Goal: Transaction & Acquisition: Purchase product/service

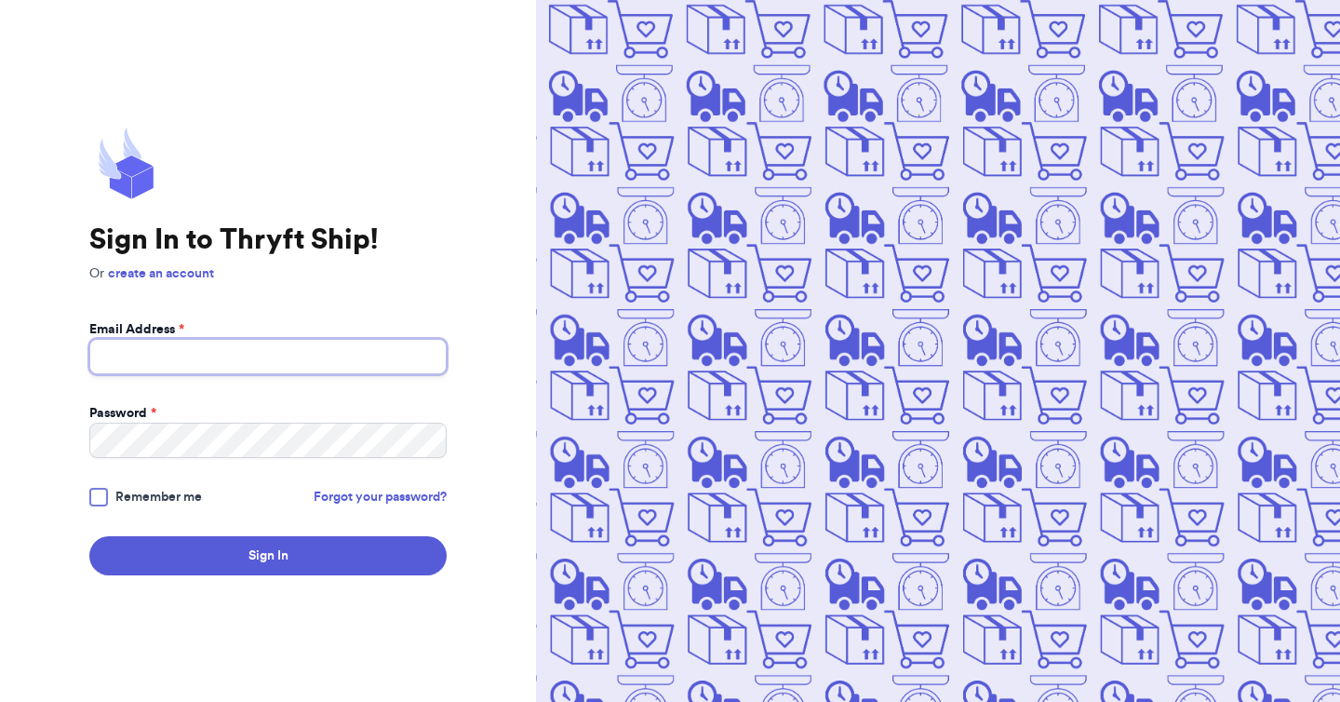
click at [301, 357] on input "Email Address *" at bounding box center [267, 356] width 357 height 35
type input "[EMAIL_ADDRESS][DOMAIN_NAME]"
click at [89, 536] on button "Sign In" at bounding box center [267, 555] width 357 height 39
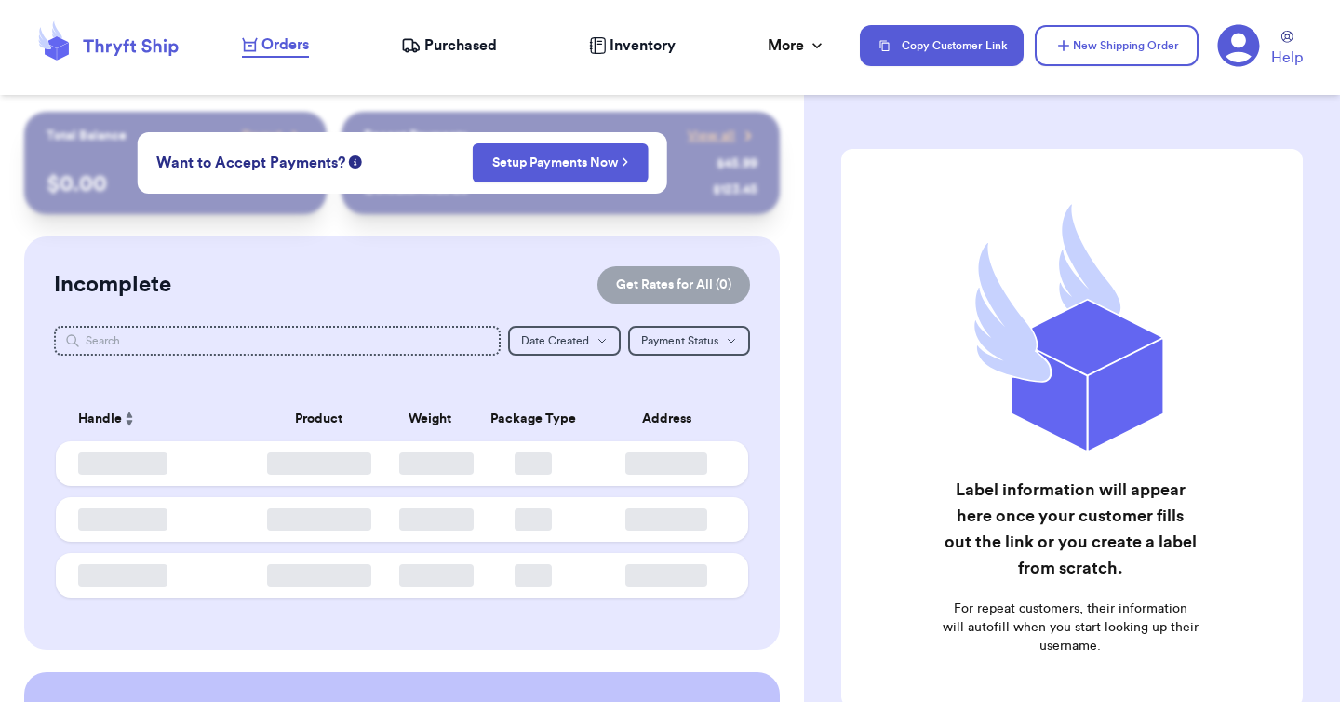
checkbox input "false"
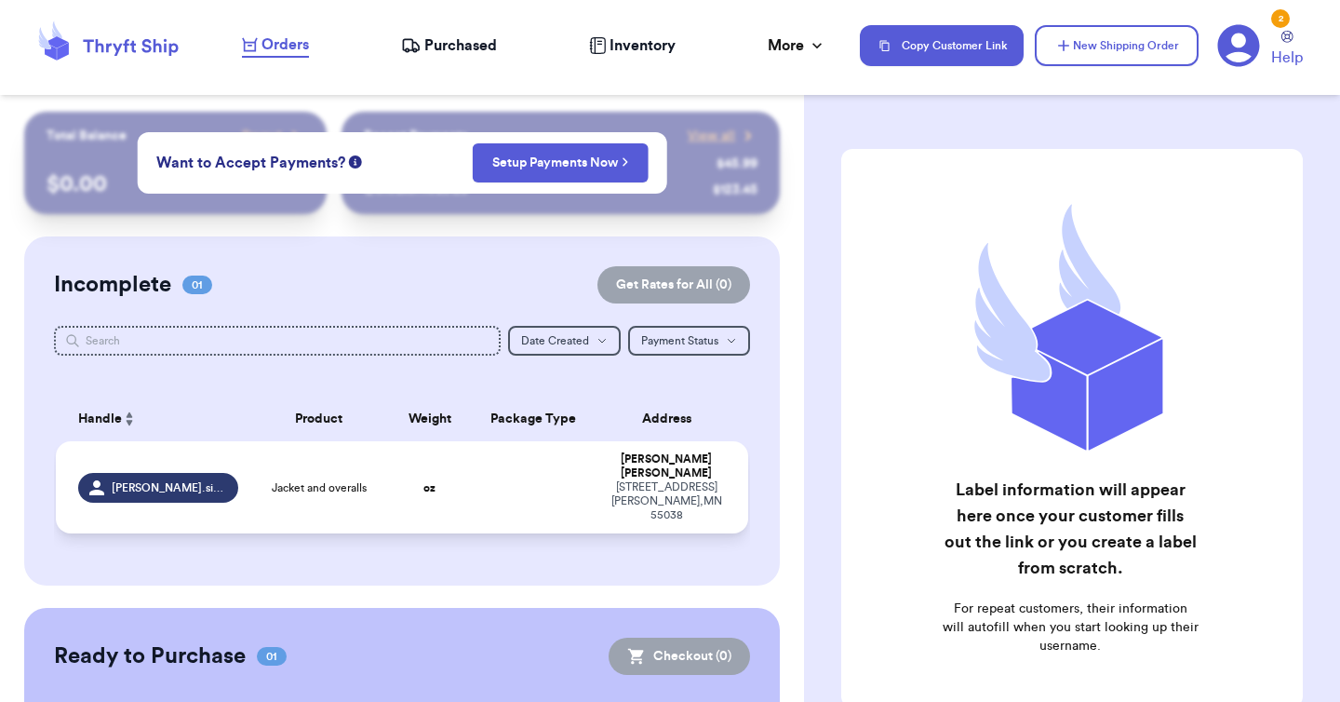
click at [520, 466] on td at bounding box center [533, 487] width 125 height 92
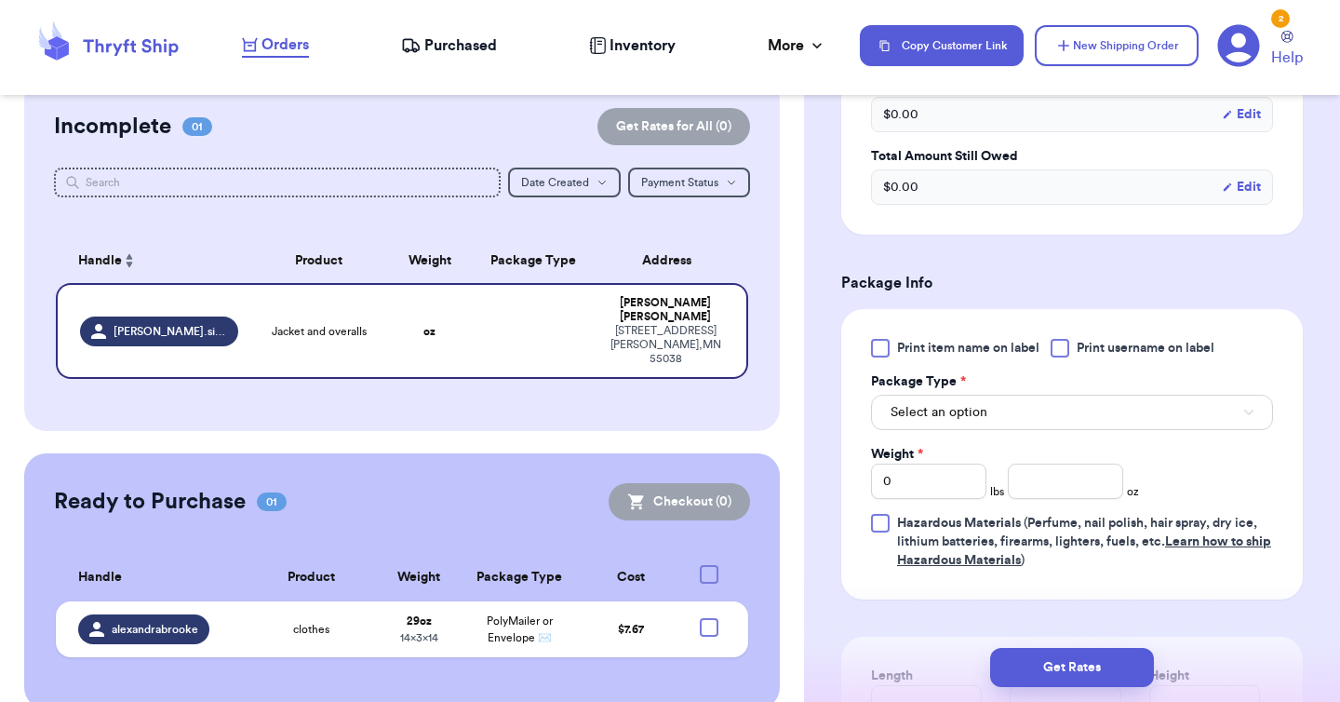
scroll to position [642, 0]
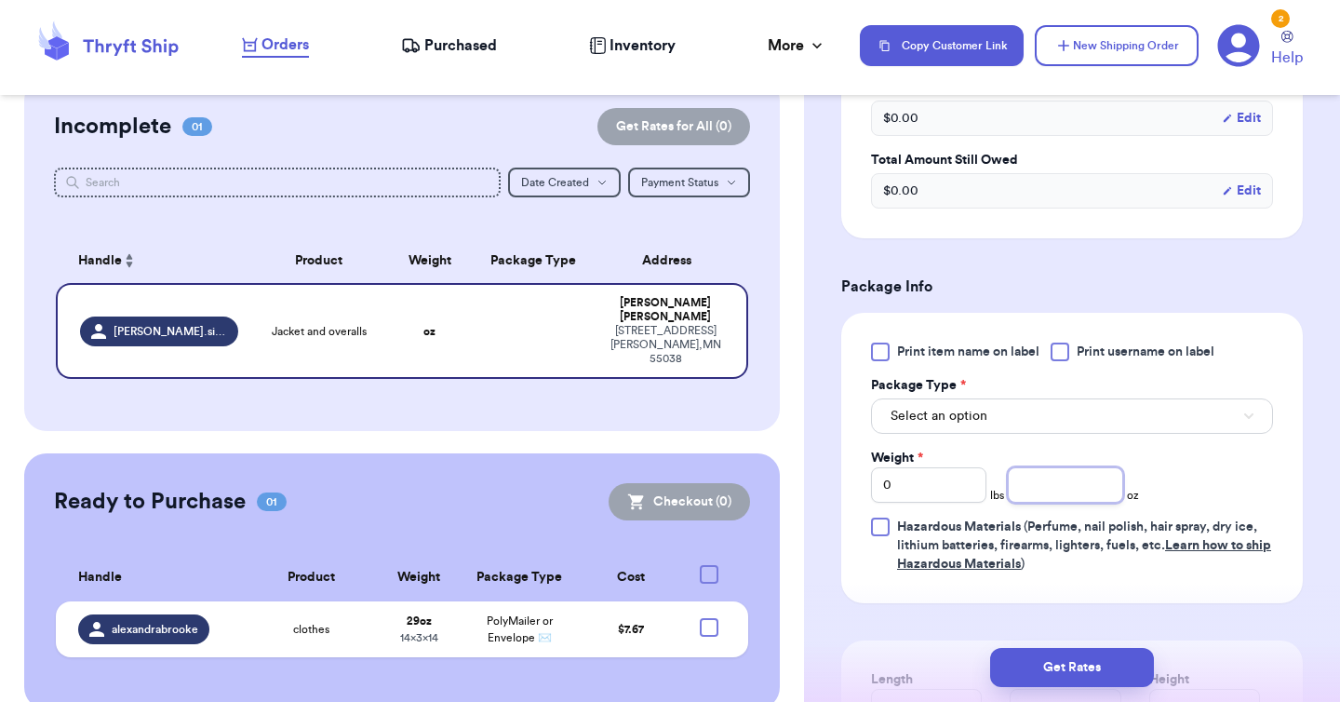
click at [1061, 467] on input "number" at bounding box center [1065, 484] width 115 height 35
type input "13"
type input "12"
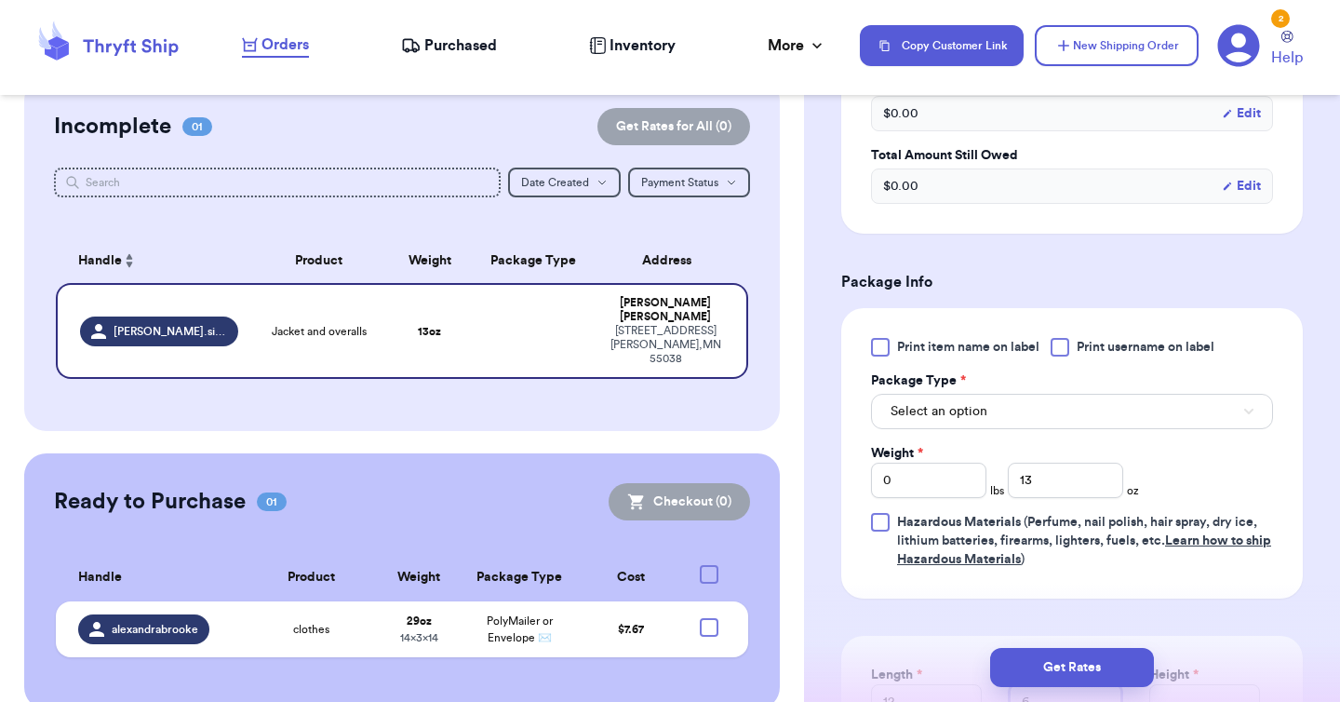
type input "6"
click at [1065, 395] on button "Select an option" at bounding box center [1072, 411] width 402 height 35
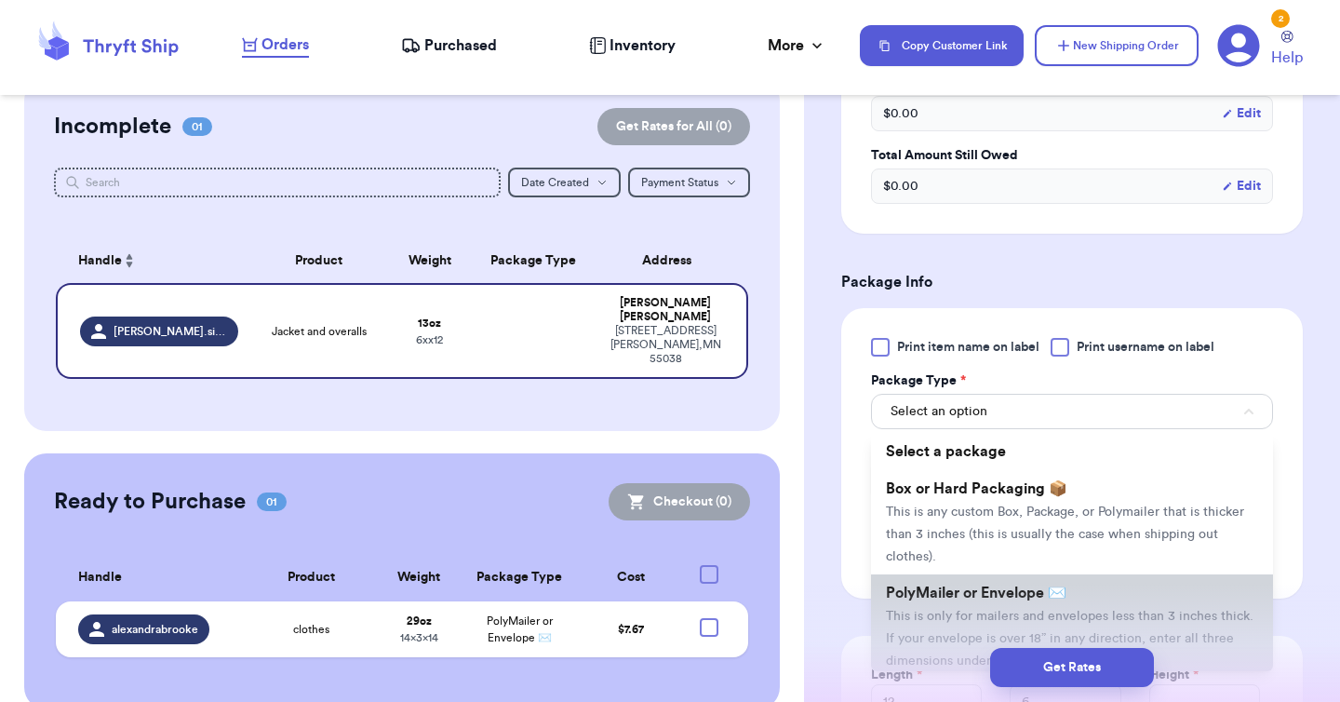
click at [1016, 584] on li "PolyMailer or Envelope ✉️ This is only for mailers and envelopes less than 3 in…" at bounding box center [1072, 626] width 402 height 104
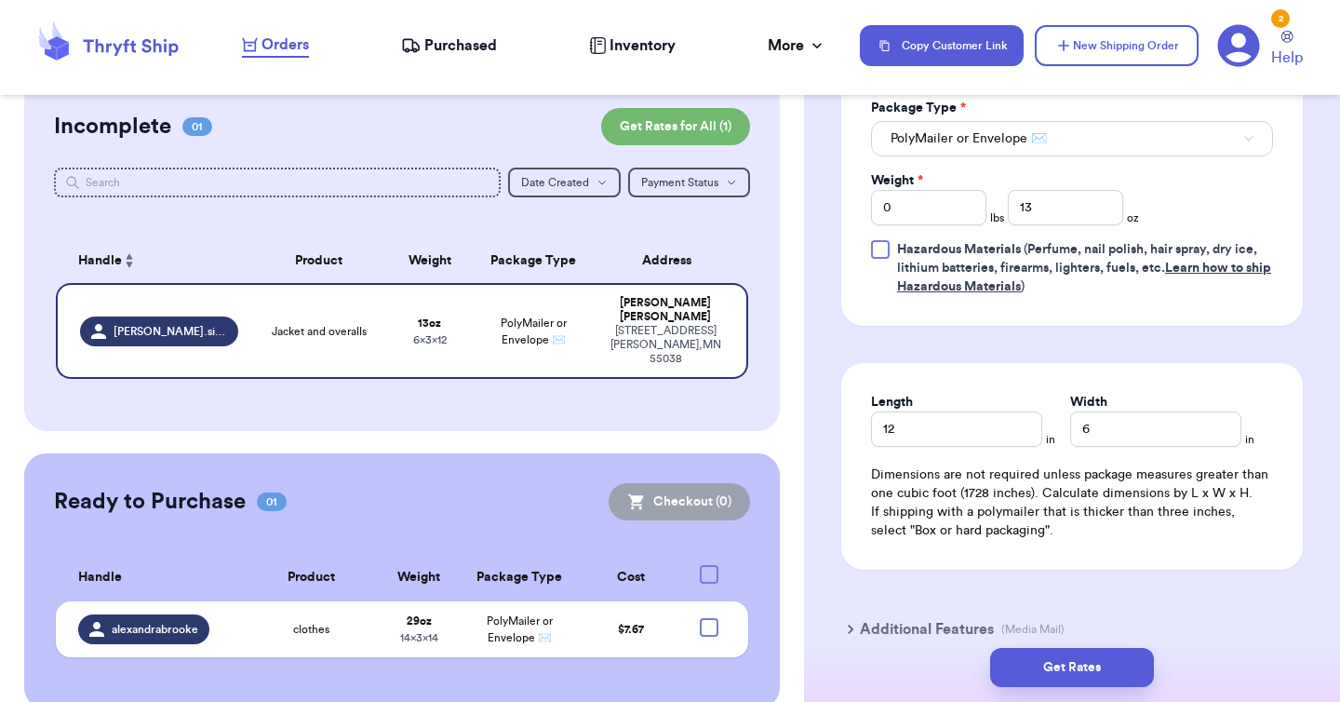
scroll to position [993, 0]
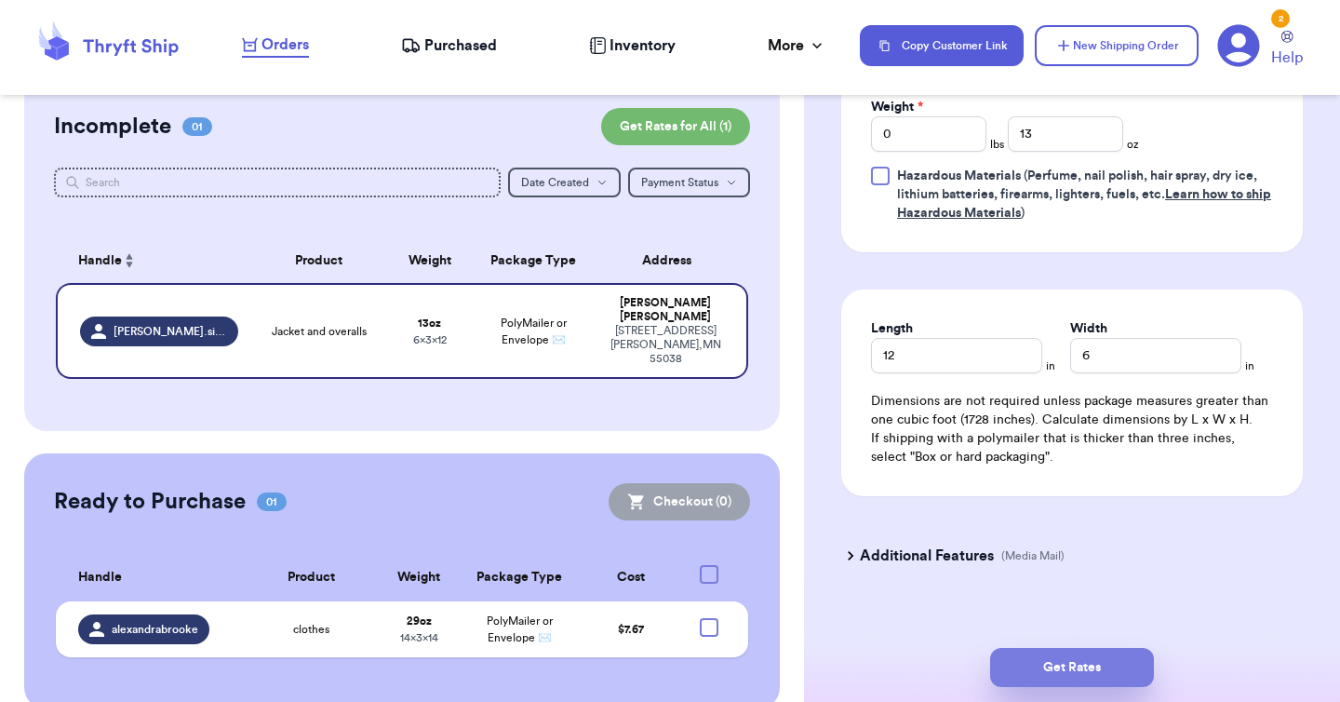
click at [1042, 670] on button "Get Rates" at bounding box center [1072, 667] width 164 height 39
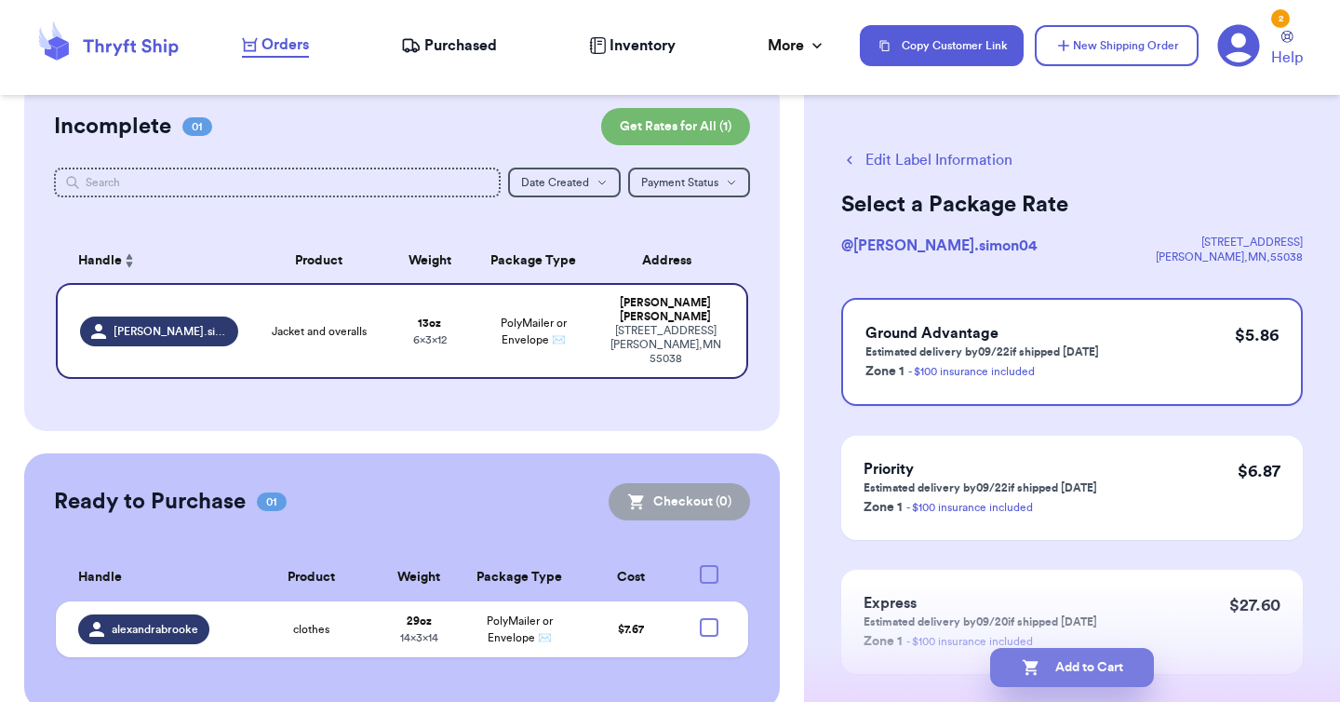
click at [1062, 666] on button "Add to Cart" at bounding box center [1072, 667] width 164 height 39
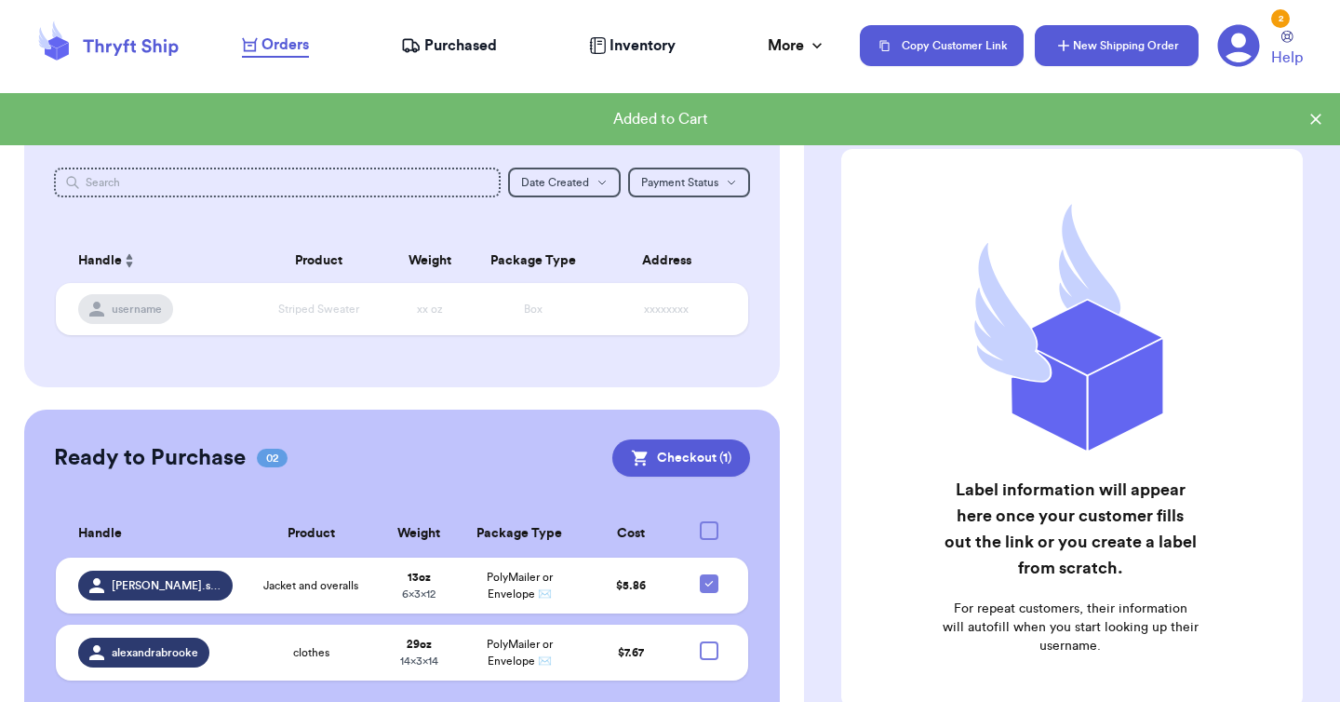
click at [1147, 44] on button "New Shipping Order" at bounding box center [1117, 45] width 164 height 41
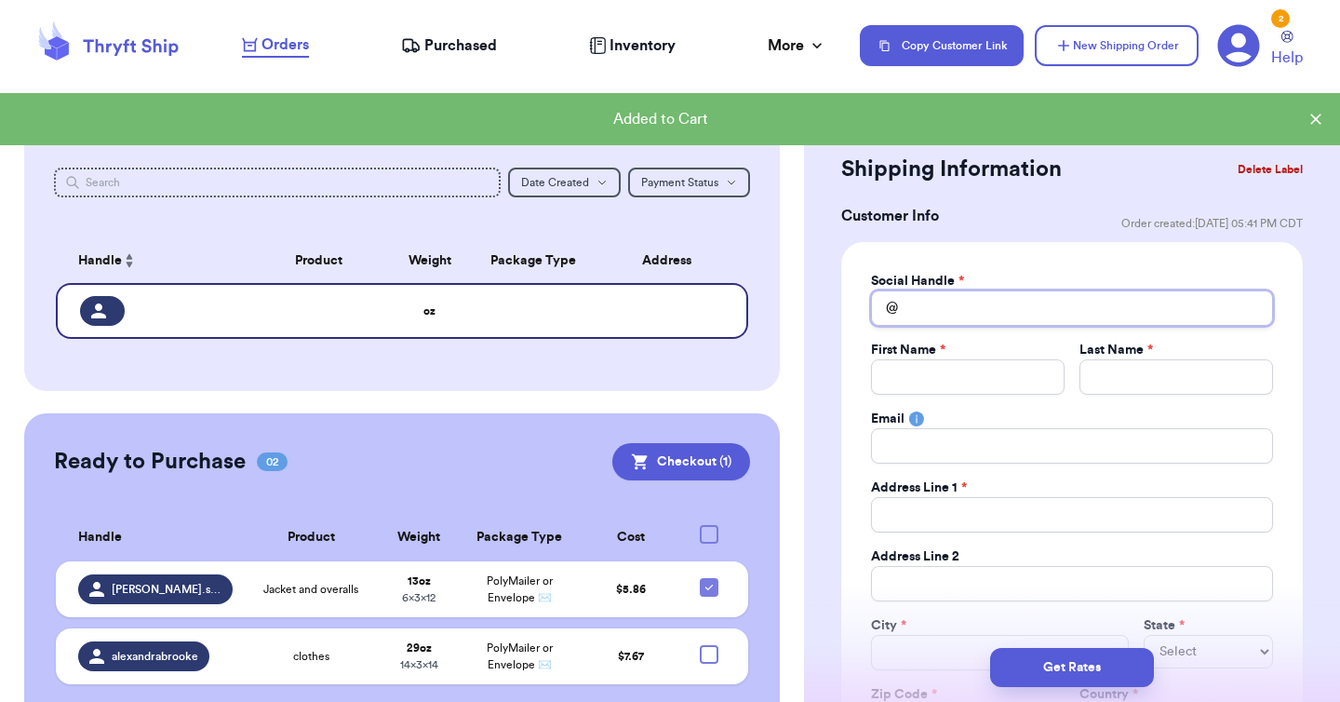
click at [944, 301] on input "Total Amount Paid" at bounding box center [1072, 307] width 402 height 35
type input "p"
type input "pa"
type input "pau"
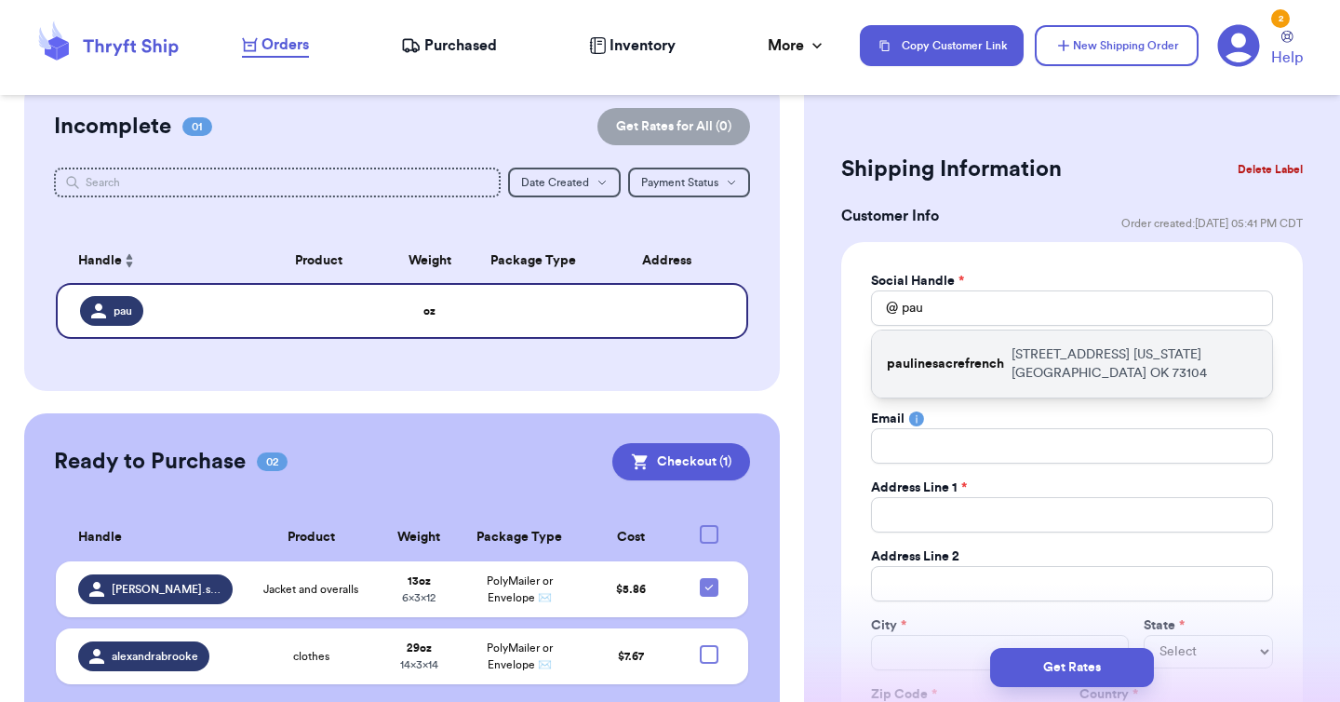
click at [981, 359] on p "paulinesacrefrench" at bounding box center [945, 363] width 117 height 19
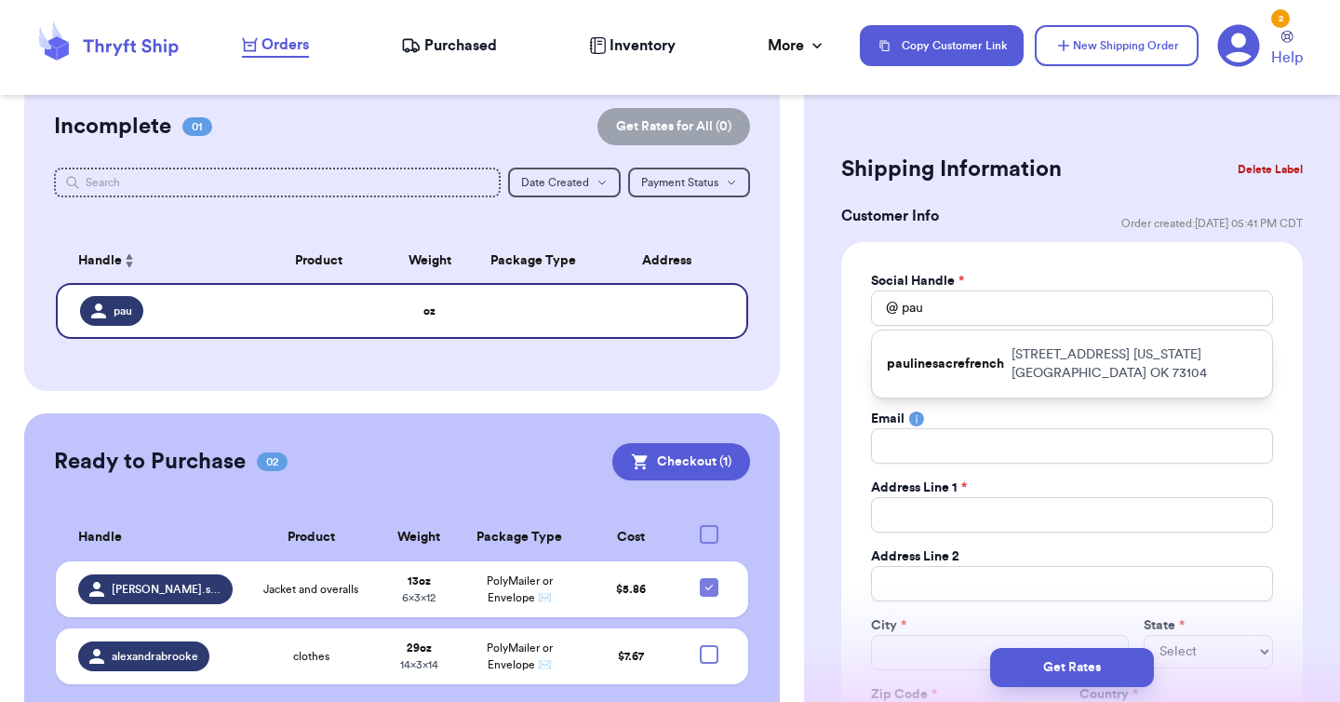
type input "paulinesacrefrench"
type input "[PERSON_NAME]"
type input "Sacre"
type input "[PERSON_NAME][EMAIL_ADDRESS][PERSON_NAME][DOMAIN_NAME]"
type input "[STREET_ADDRESS]"
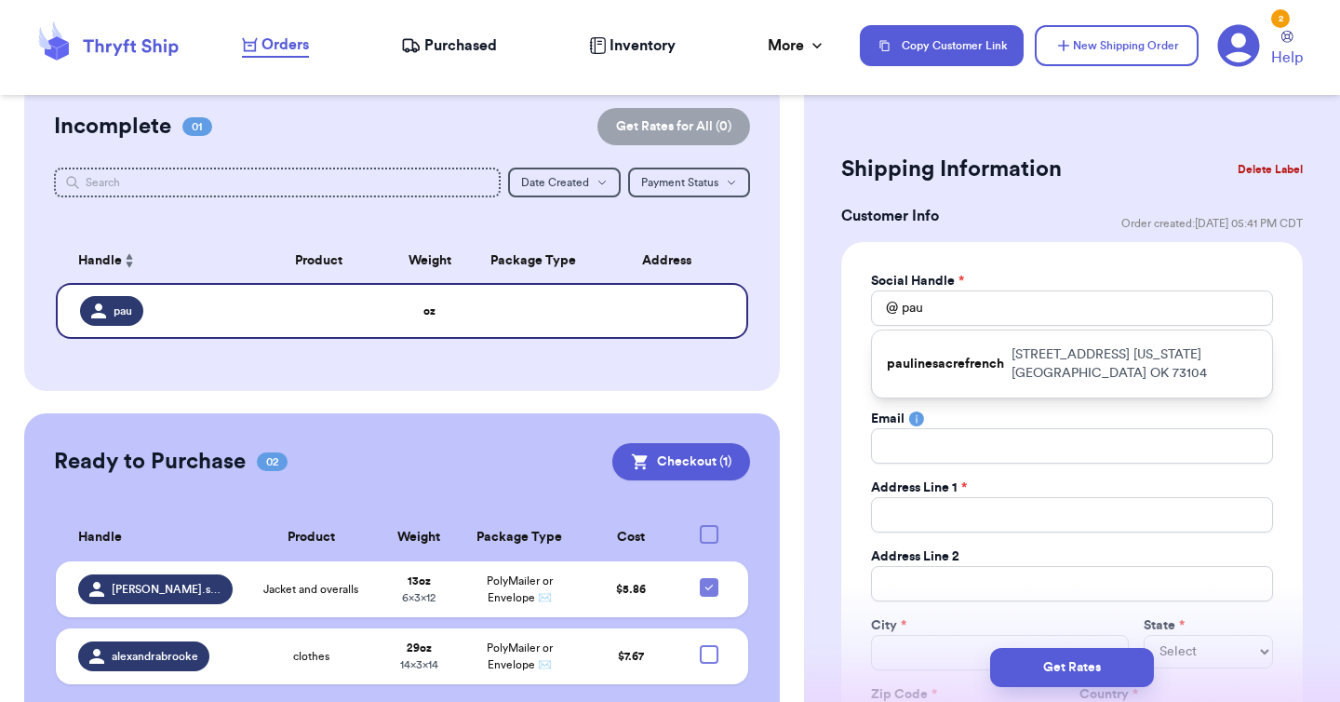
type input "[US_STATE][GEOGRAPHIC_DATA]"
select select "OK"
type input "73104"
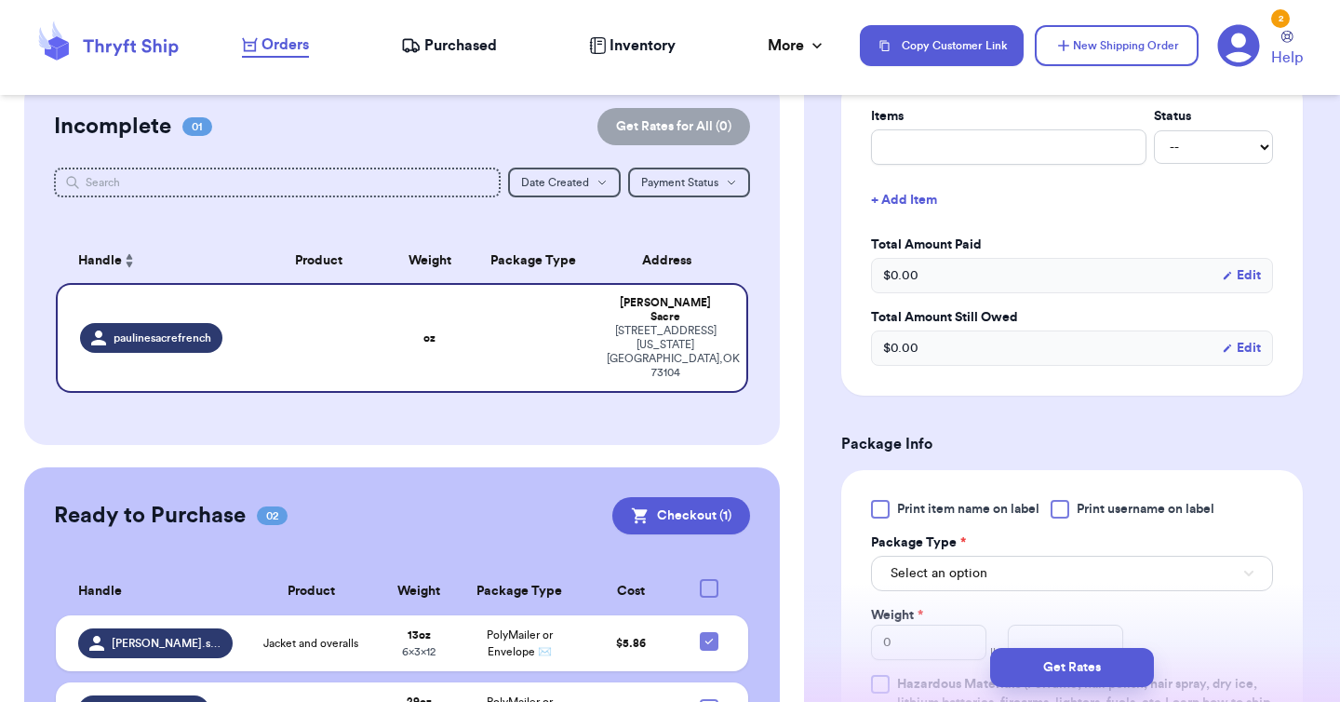
scroll to position [768, 0]
click at [956, 152] on input "text" at bounding box center [1008, 144] width 275 height 35
type input "c"
type input "cl"
type input "clo"
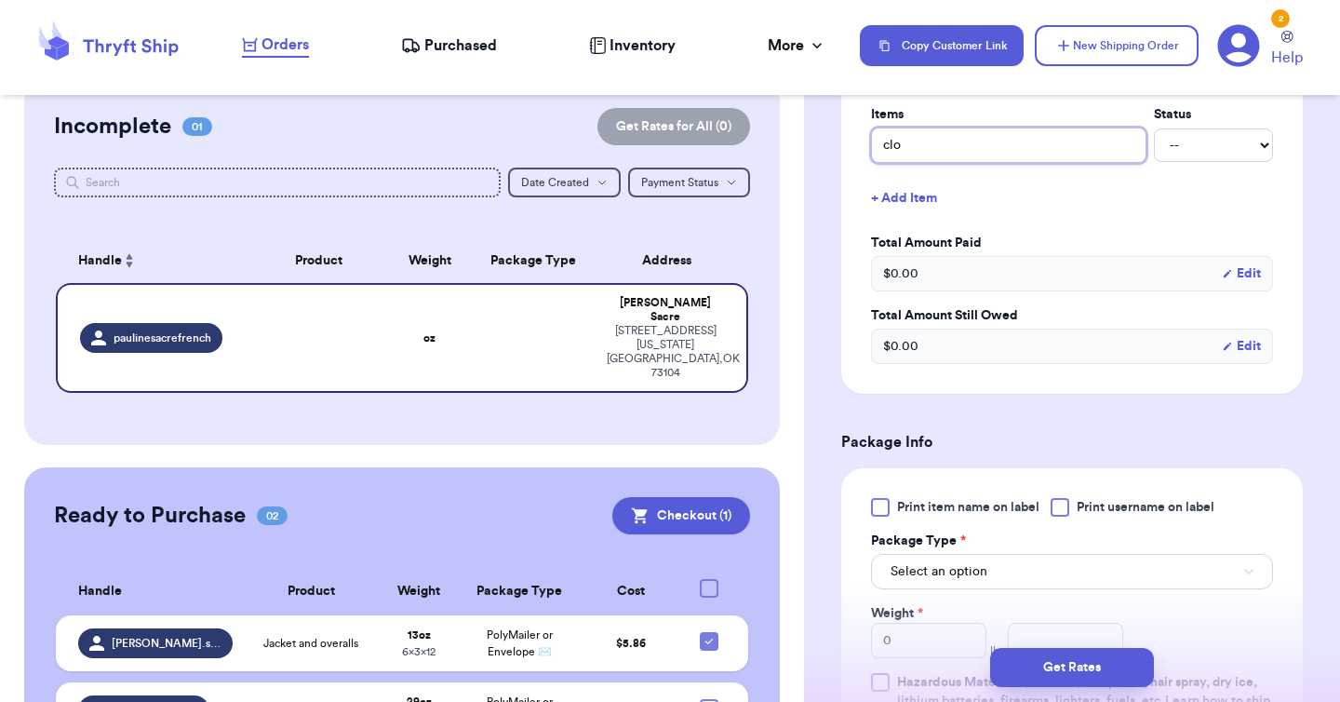
type input "clot"
type input "cloth"
type input "clothe"
type input "clothes"
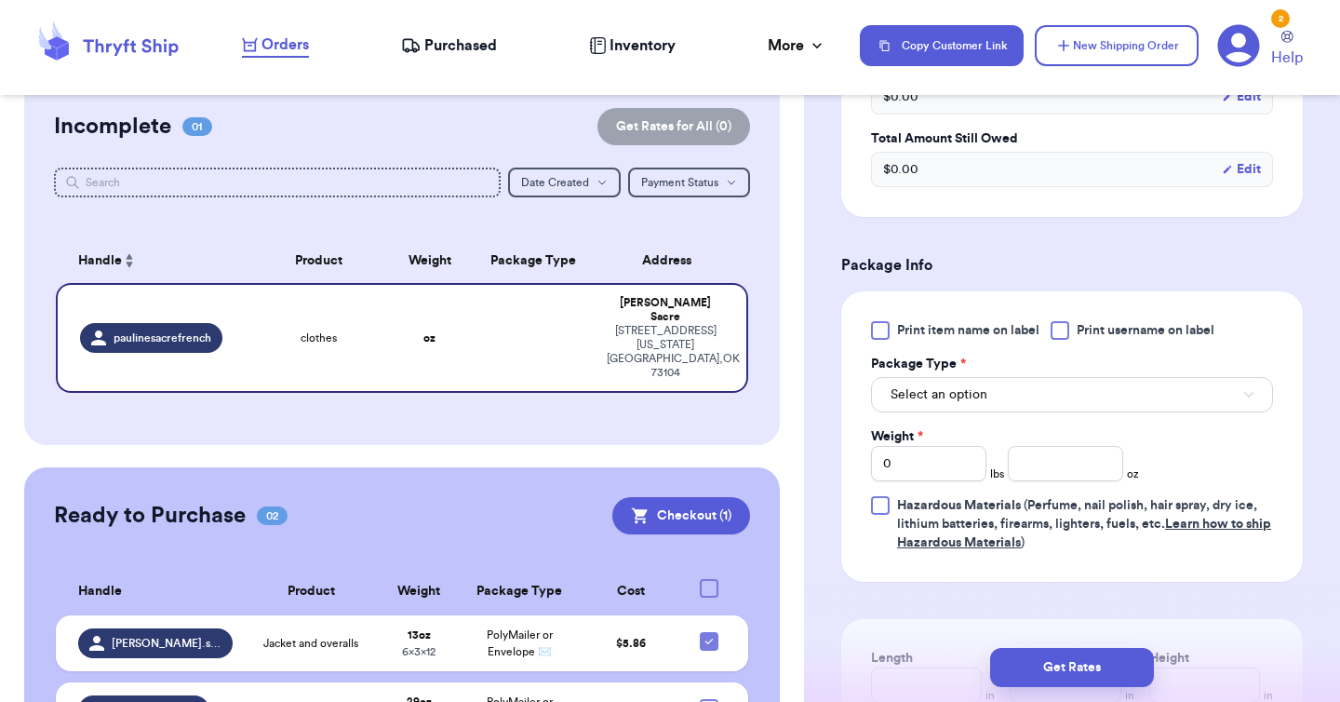
scroll to position [970, 0]
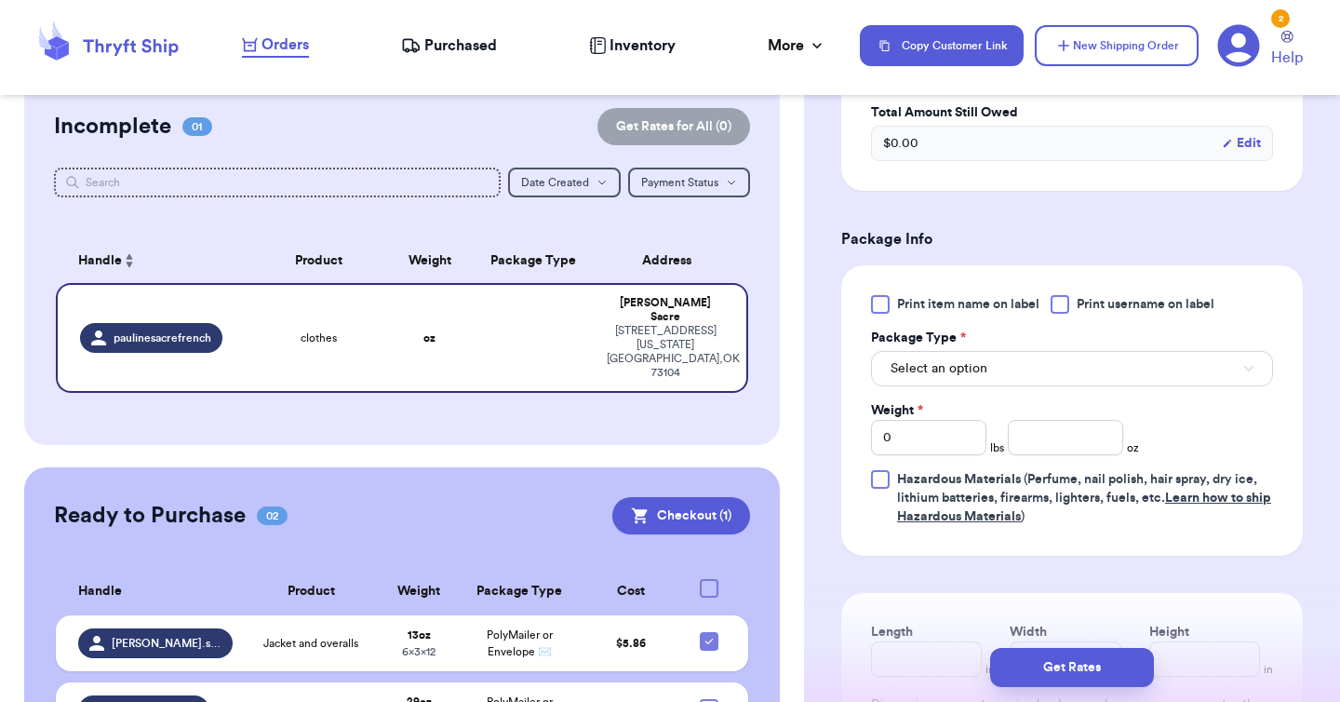
type input "clothes"
click at [973, 375] on span "Select an option" at bounding box center [938, 368] width 97 height 19
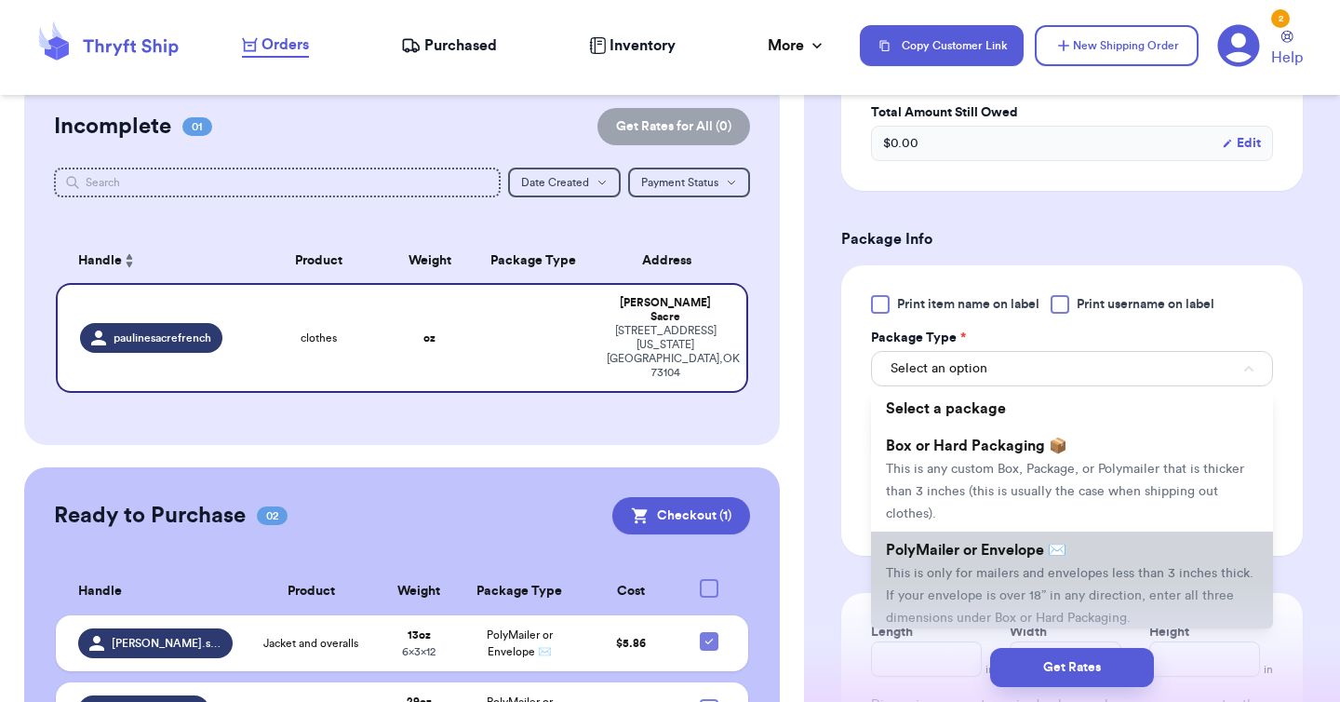
click at [967, 542] on span "PolyMailer or Envelope ✉️" at bounding box center [976, 549] width 180 height 15
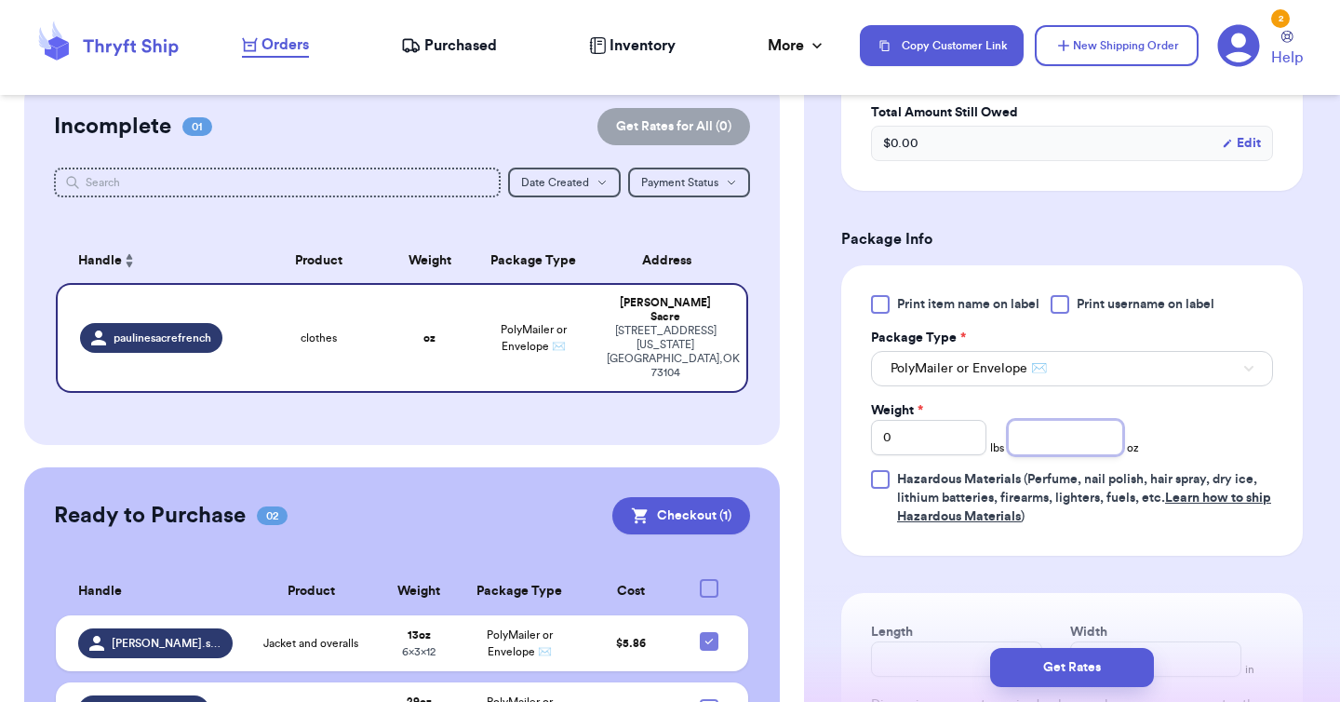
click at [1043, 435] on input "number" at bounding box center [1065, 437] width 115 height 35
type input "7"
type input "12"
click at [1058, 654] on button "Get Rates" at bounding box center [1072, 667] width 164 height 39
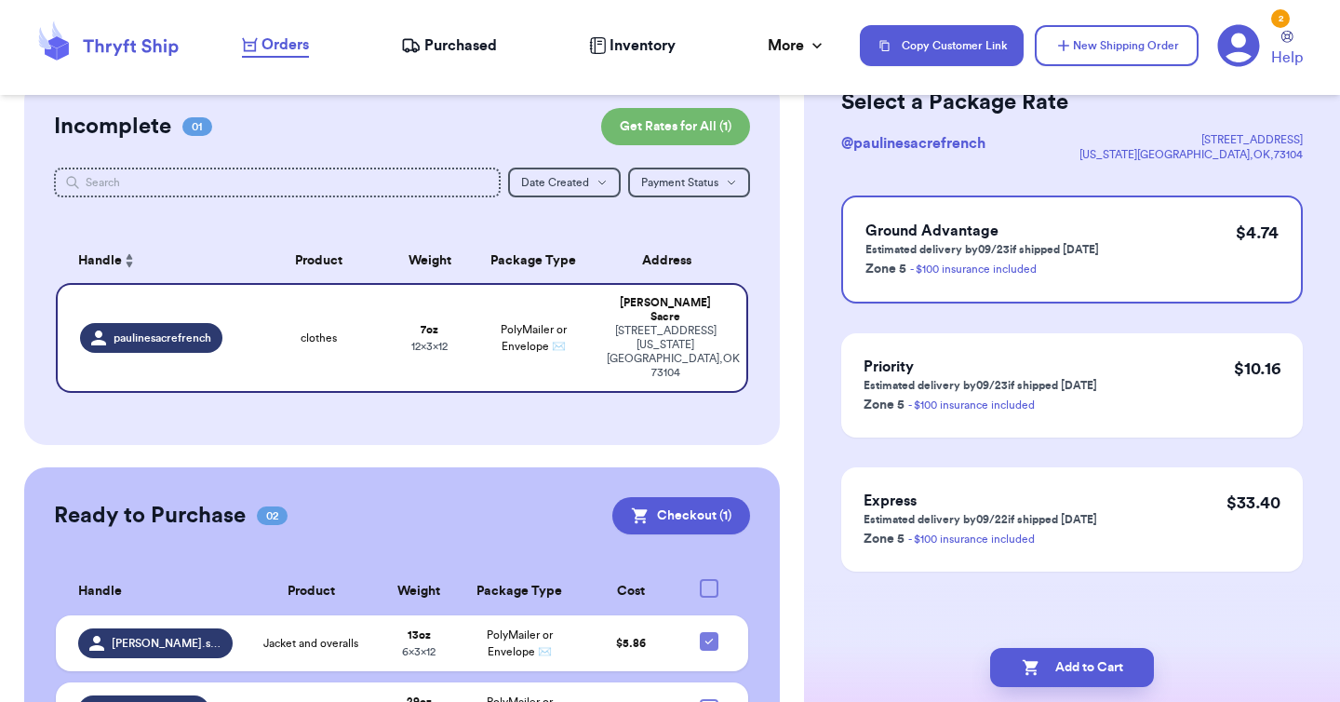
scroll to position [0, 0]
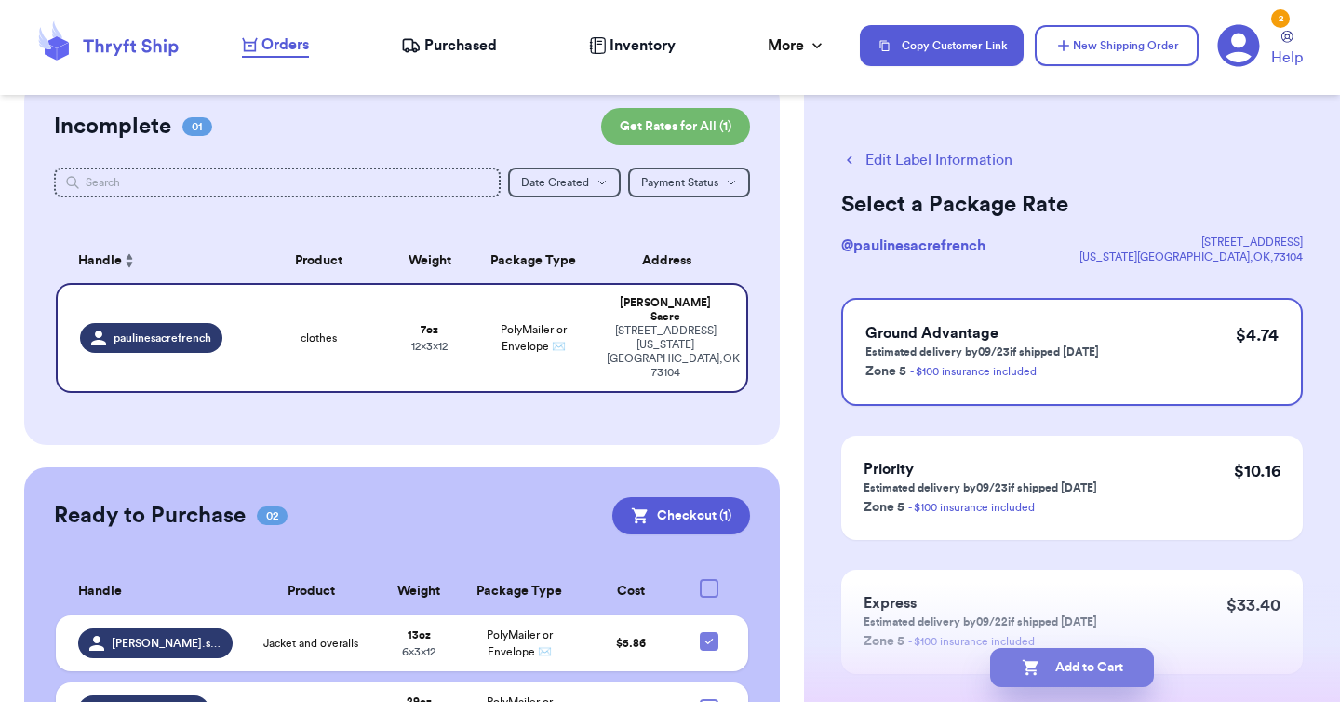
click at [1073, 671] on button "Add to Cart" at bounding box center [1072, 667] width 164 height 39
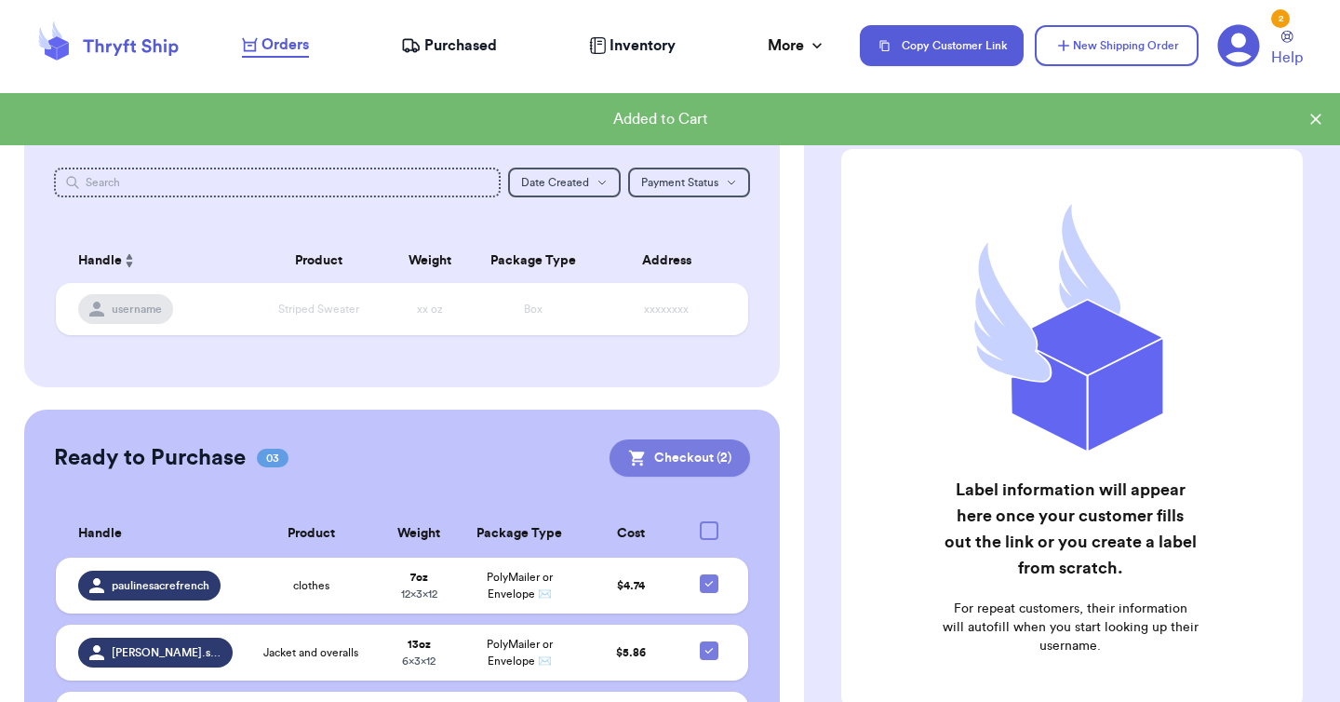
click at [688, 454] on button "Checkout ( 2 )" at bounding box center [679, 457] width 140 height 37
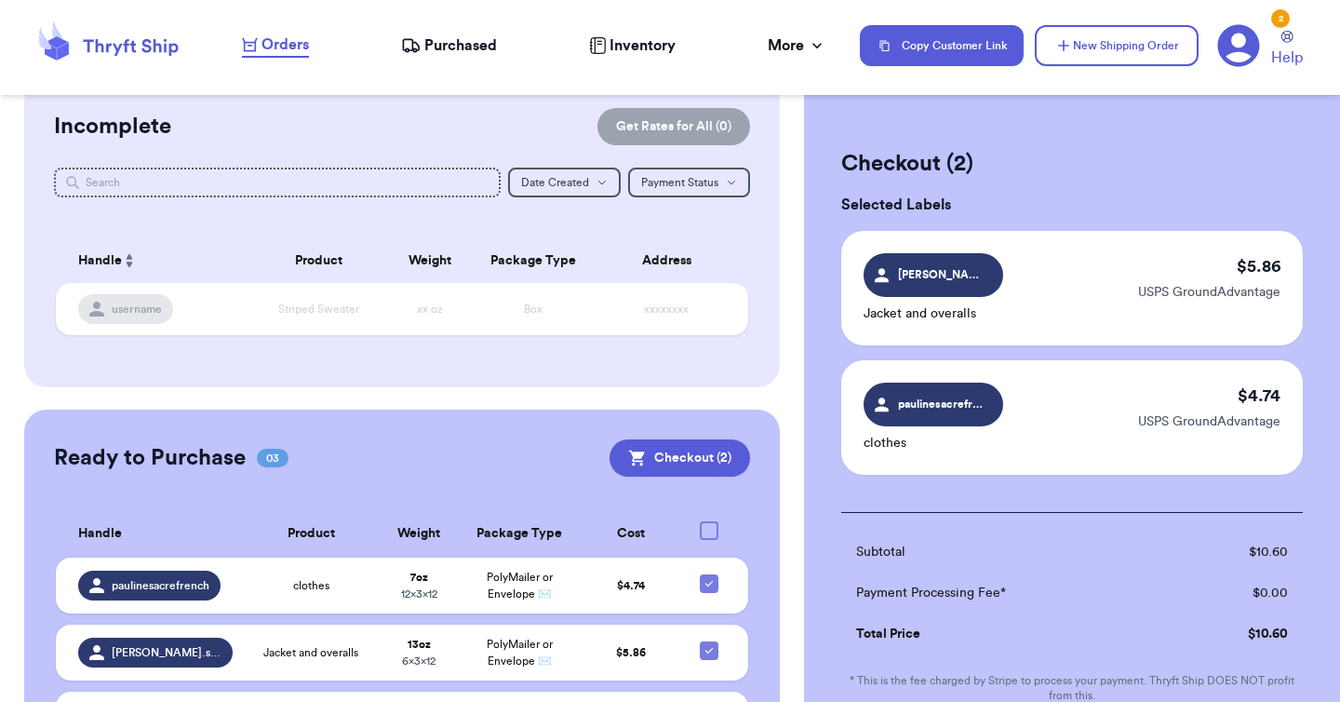
scroll to position [259, 0]
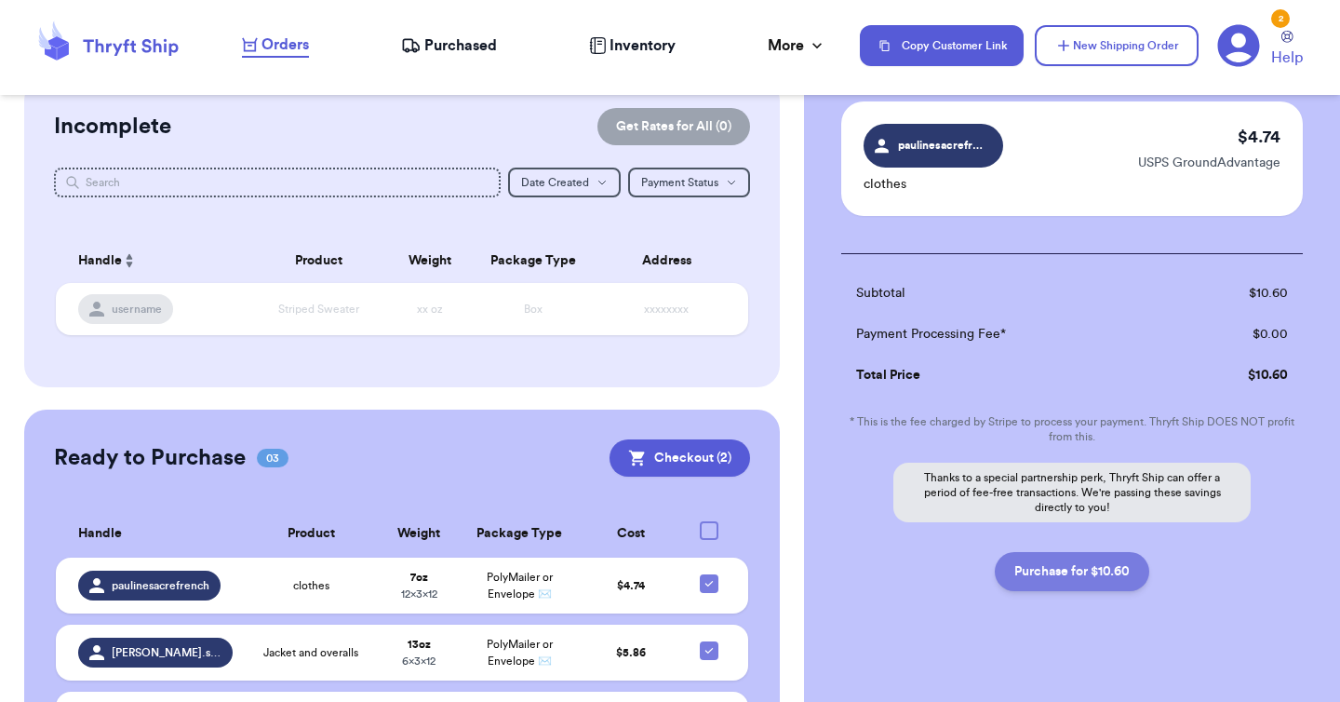
click at [1041, 573] on button "Purchase for $10.60" at bounding box center [1072, 571] width 154 height 39
checkbox input "false"
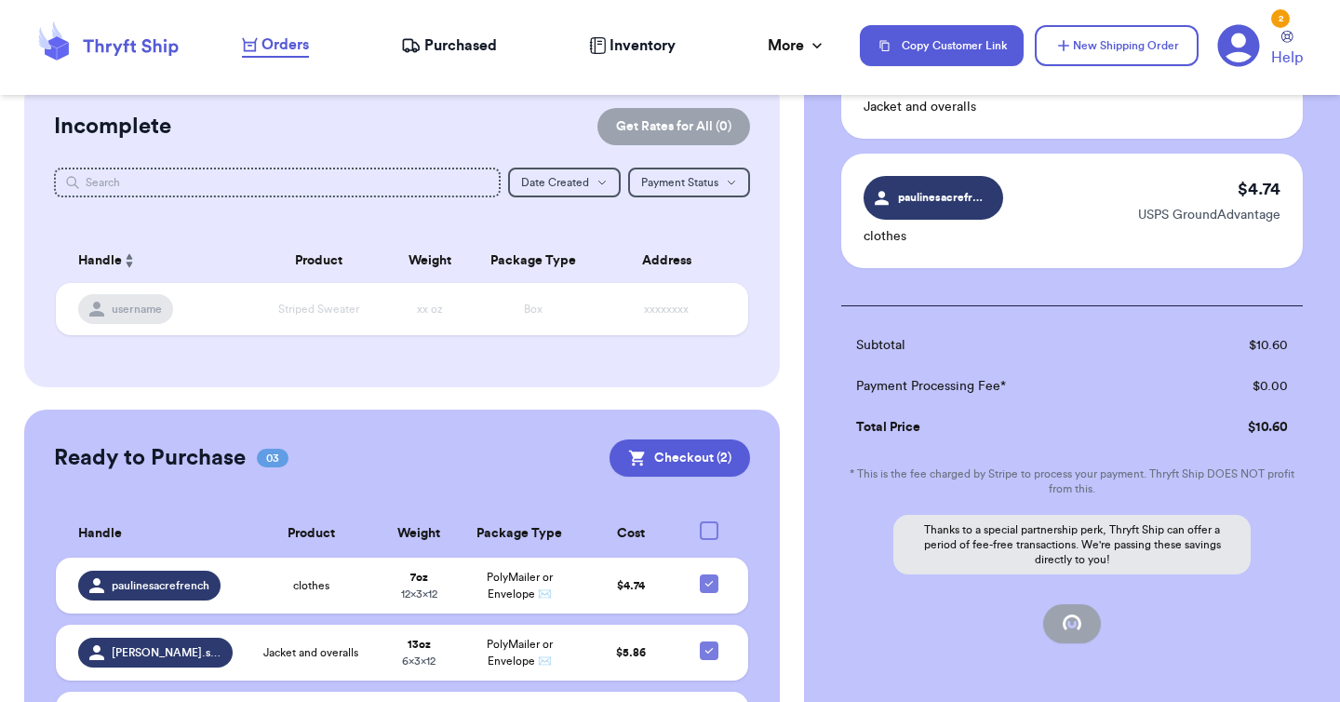
scroll to position [142, 0]
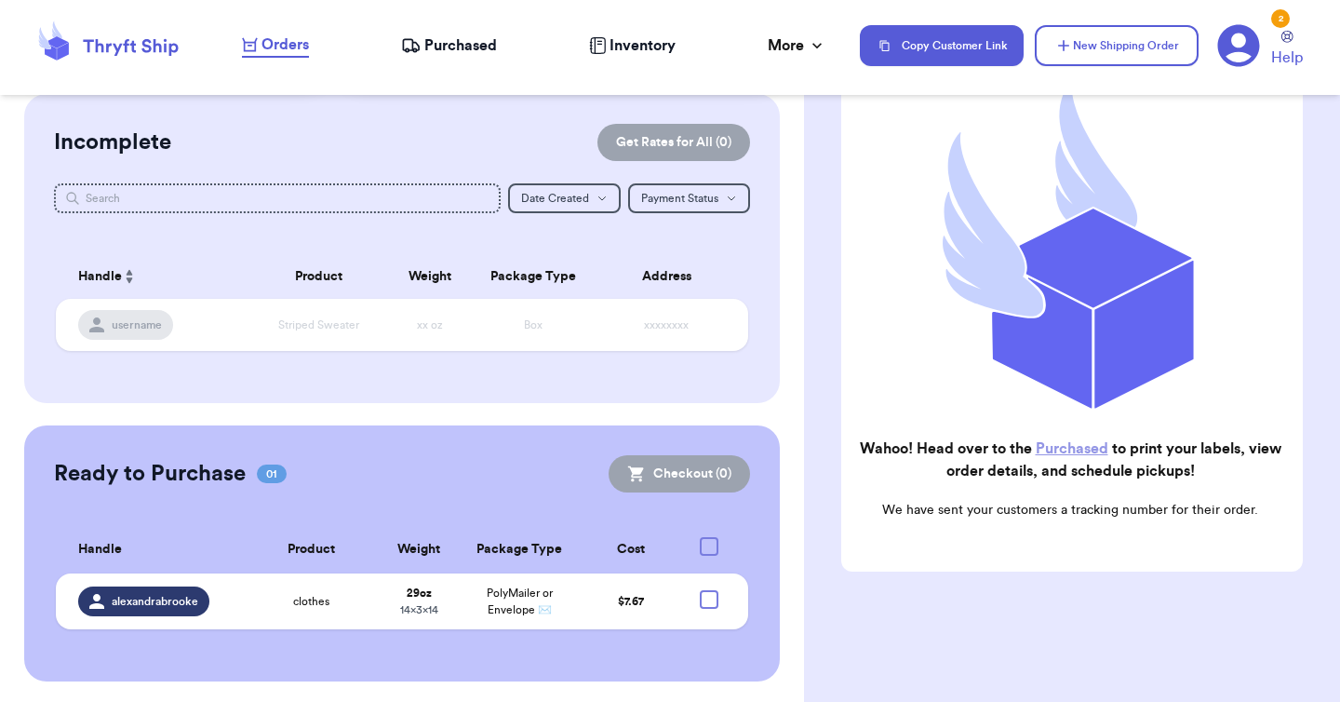
click at [446, 54] on span "Purchased" at bounding box center [460, 45] width 73 height 22
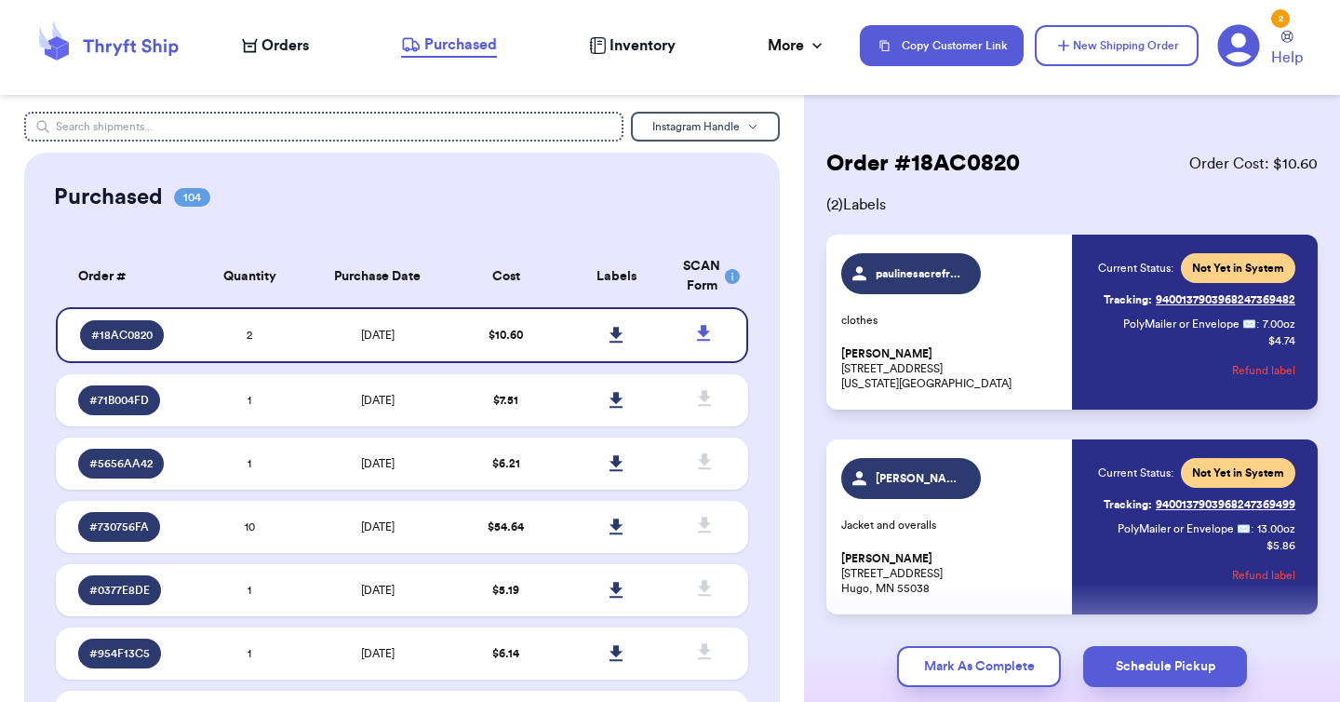
click at [282, 52] on span "Orders" at bounding box center [284, 45] width 47 height 22
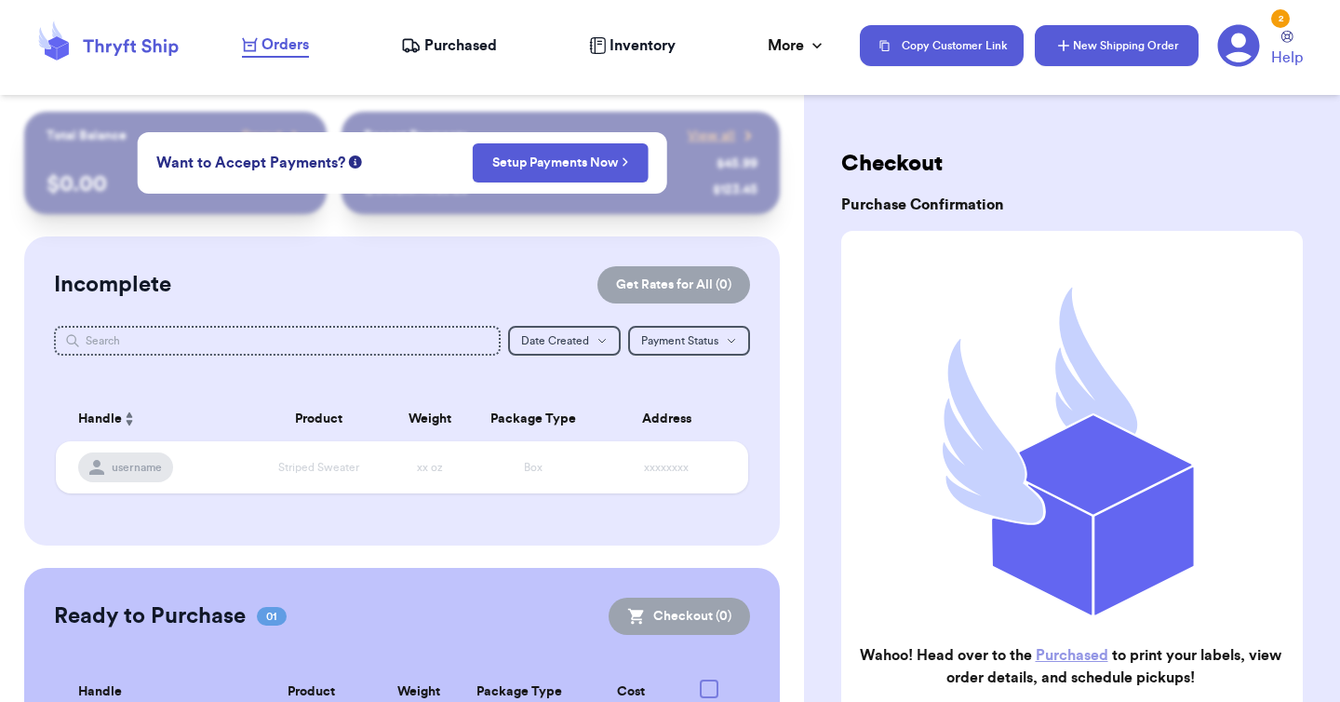
click at [1123, 47] on button "New Shipping Order" at bounding box center [1117, 45] width 164 height 41
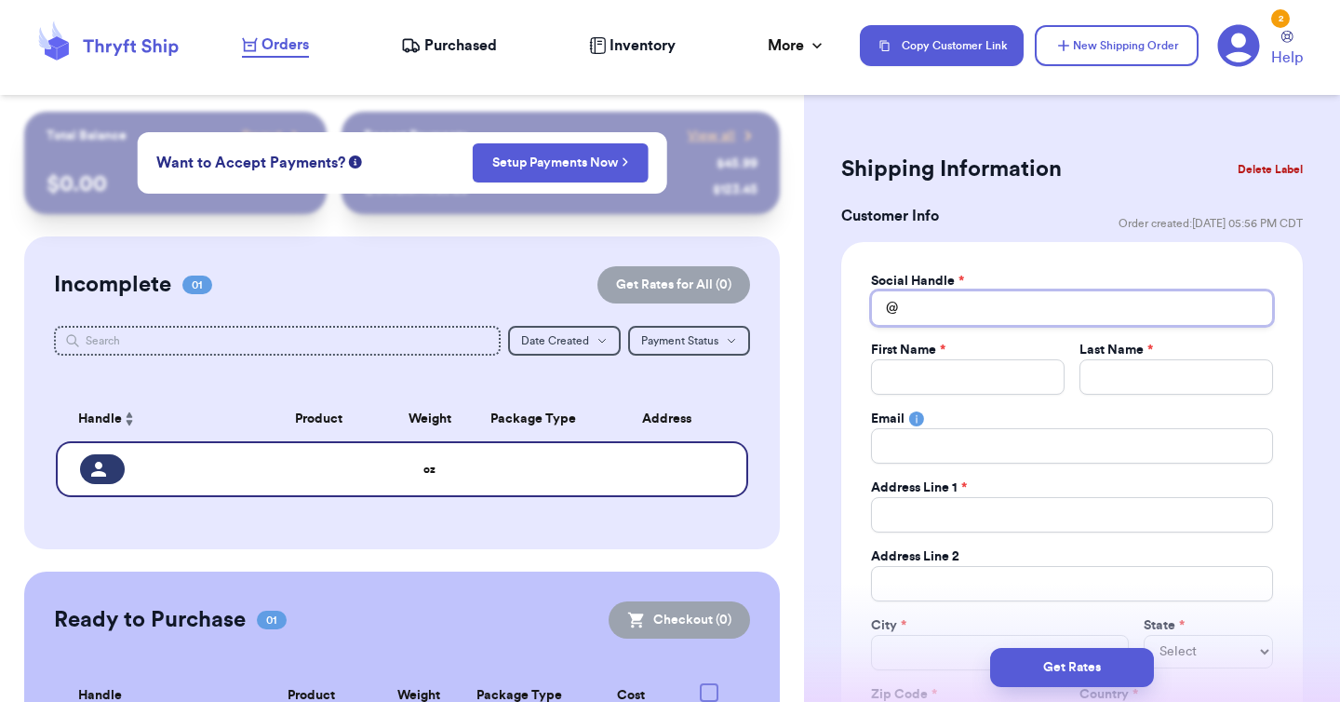
click at [921, 310] on input "Total Amount Paid" at bounding box center [1072, 307] width 402 height 35
type input "k"
type input "ki"
type input "[PERSON_NAME]"
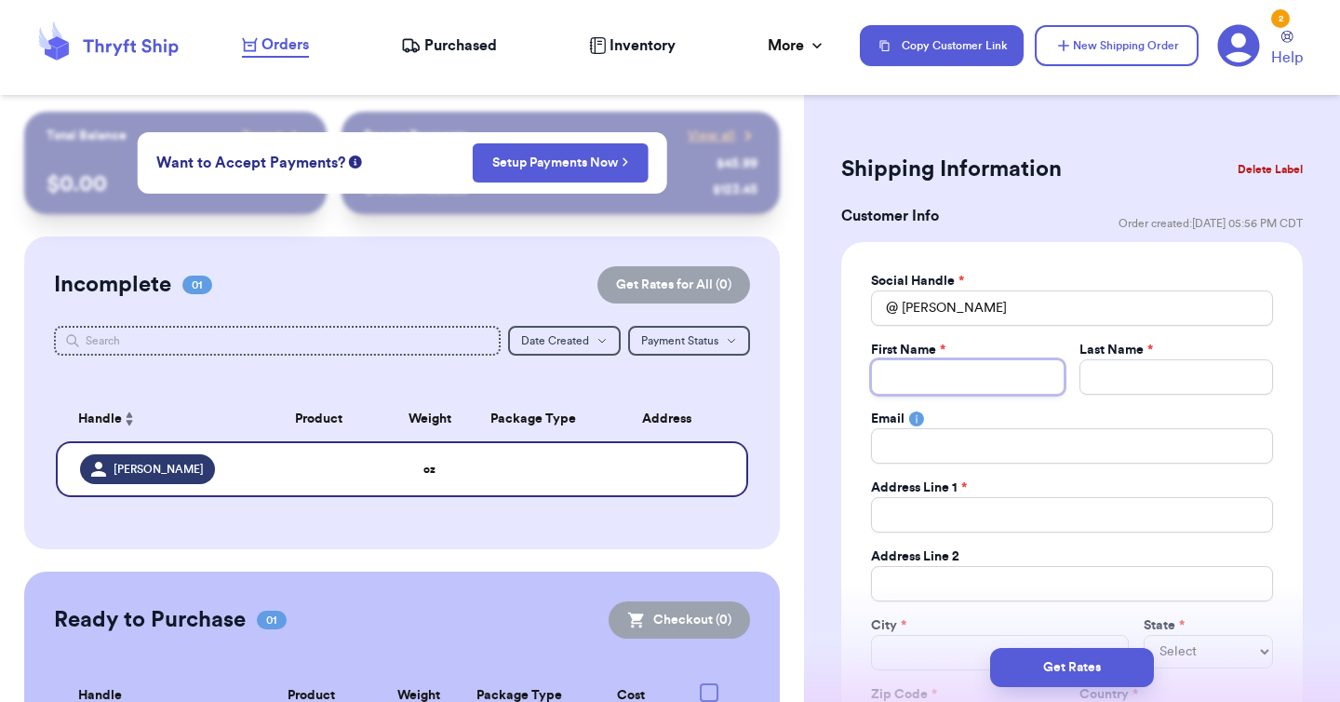
type input "K"
type input "Ki"
type input "[PERSON_NAME]"
type input "A"
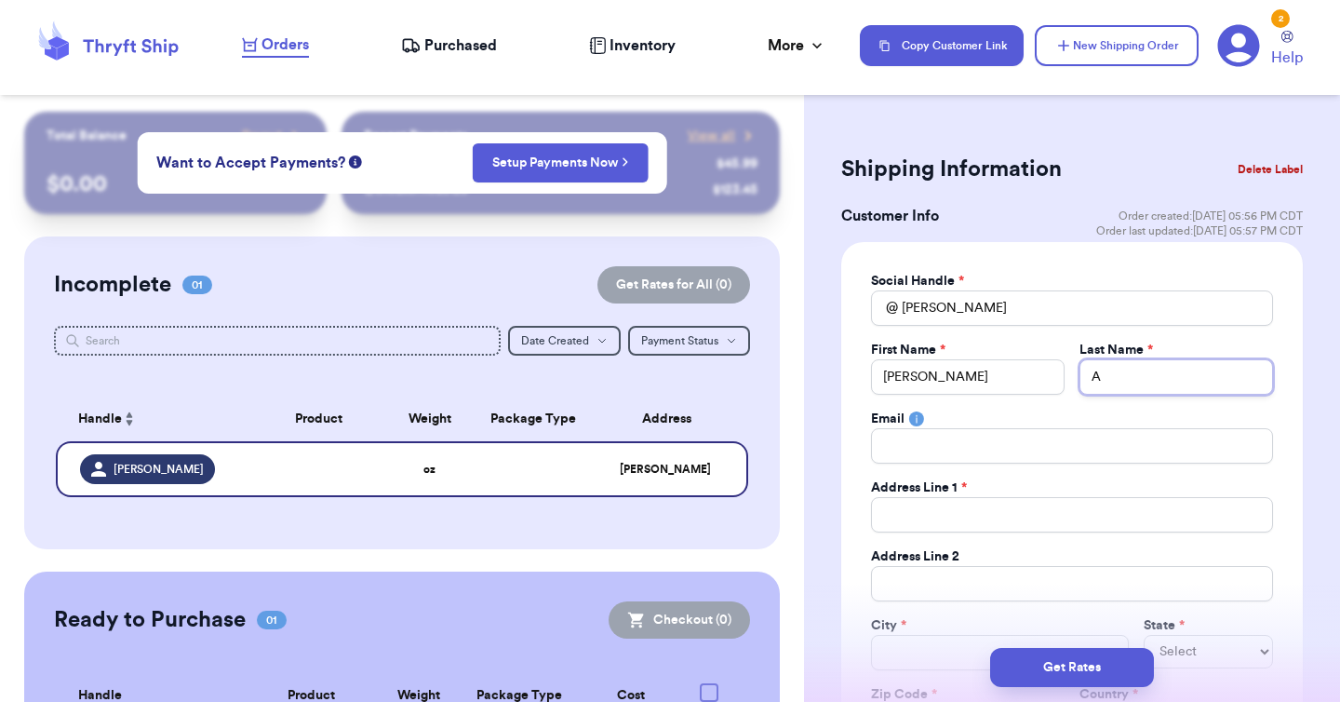
type input "An"
type input "And"
type input "Ande"
type input "Ander"
type input "[PERSON_NAME]"
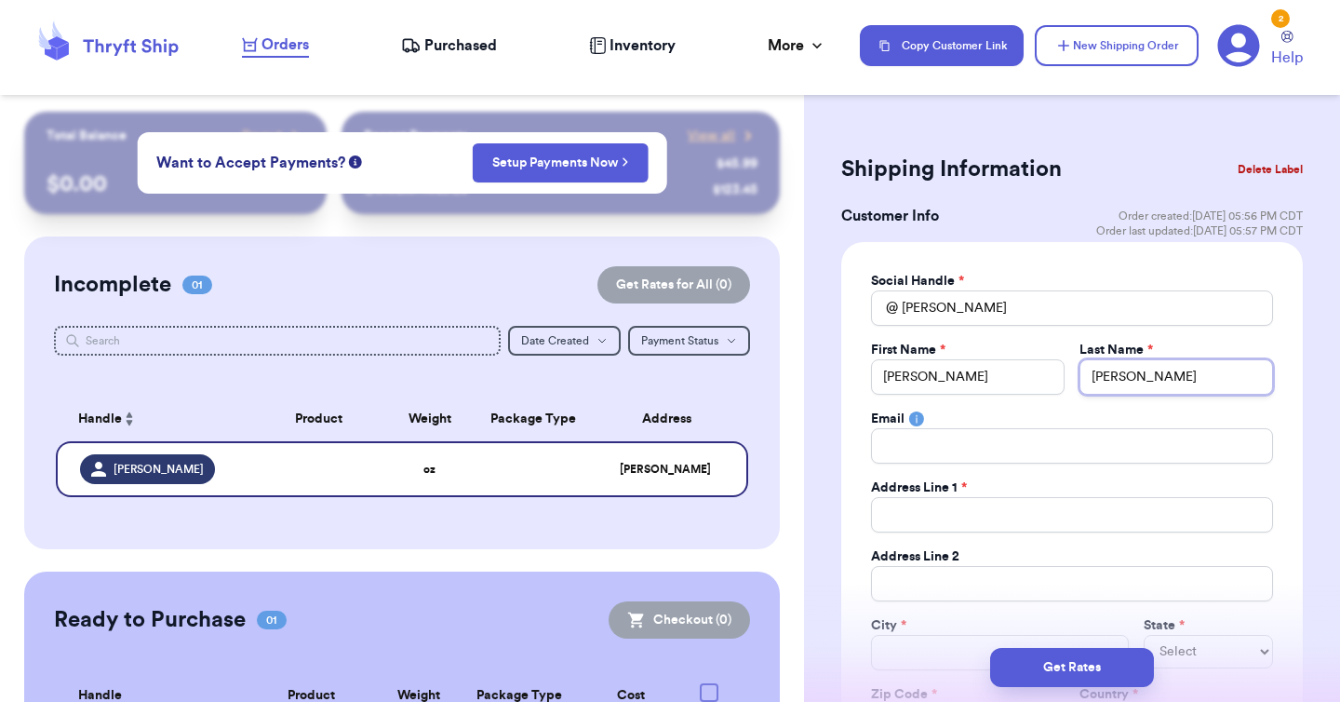
type input "[PERSON_NAME]"
type input "8"
type input "82"
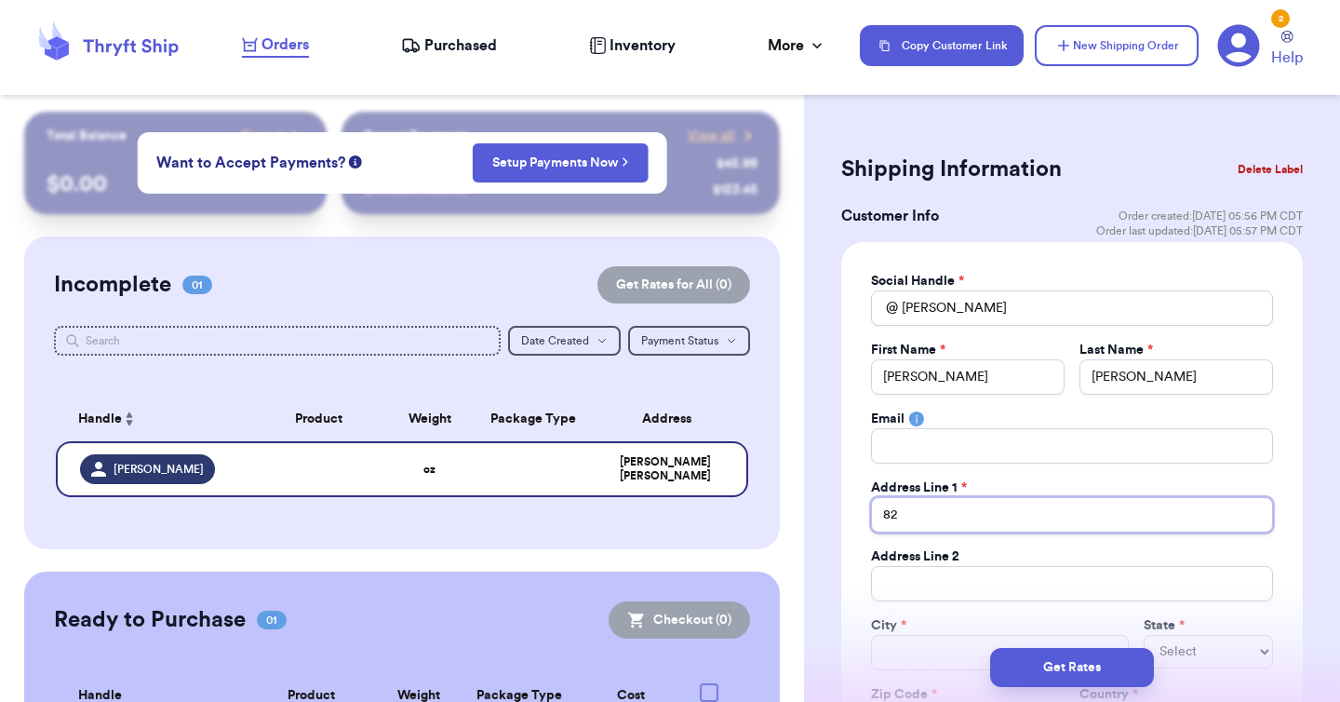
type input "820"
type input "8208"
type input "8208 3"
type input "8208 39"
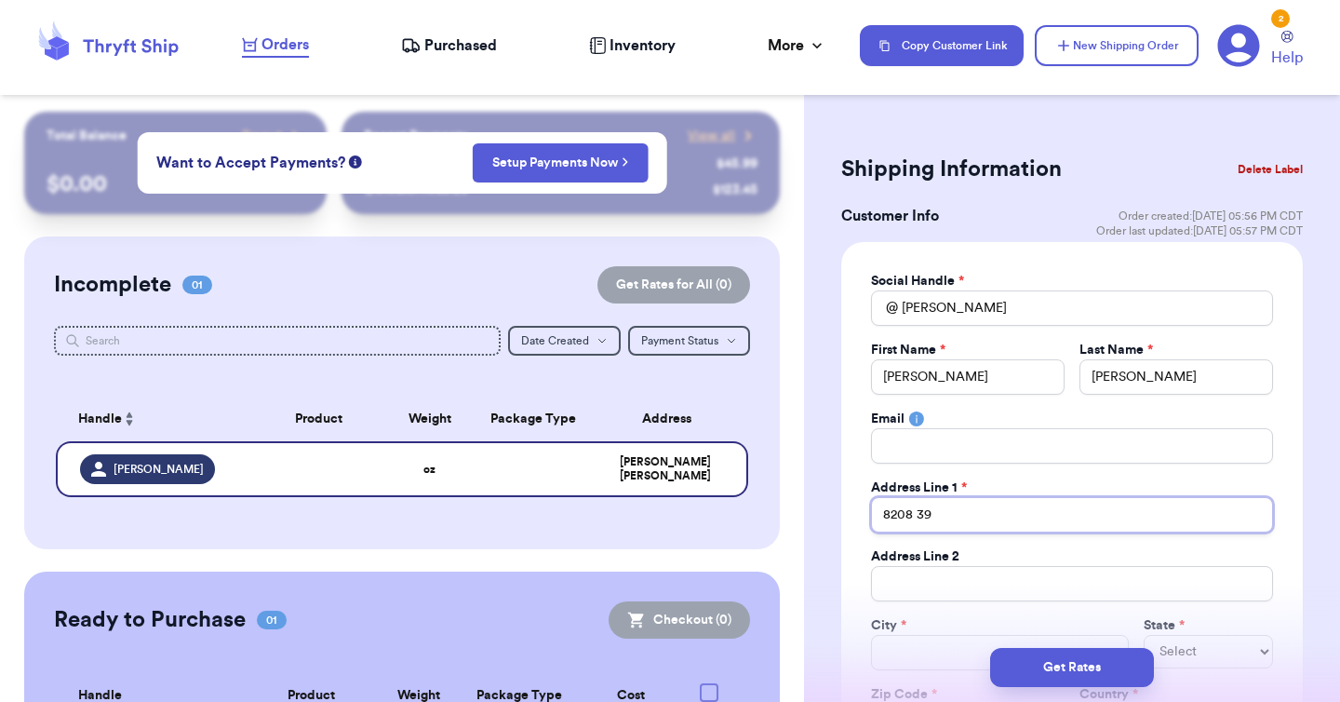
type input "8208 39t"
type input "8208 39th"
type input "8208 39th a"
type input "[STREET_ADDRESS]"
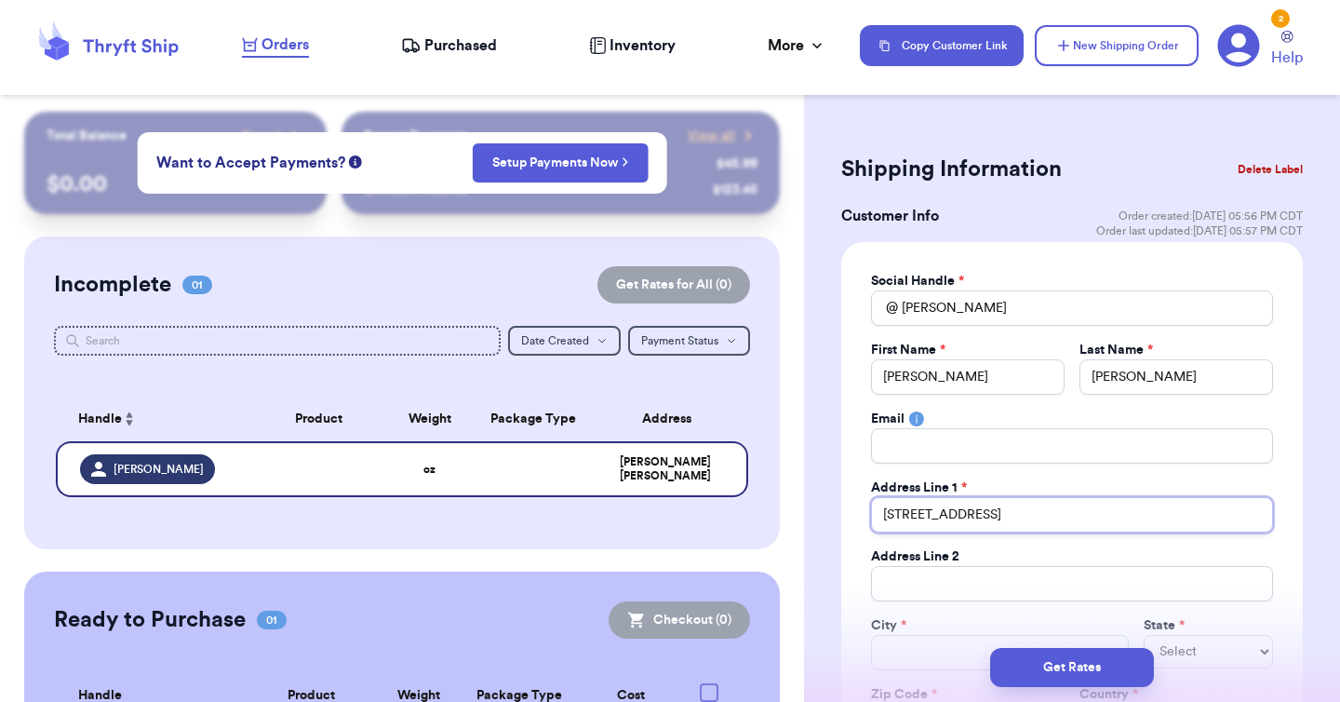
type input "[STREET_ADDRESS]"
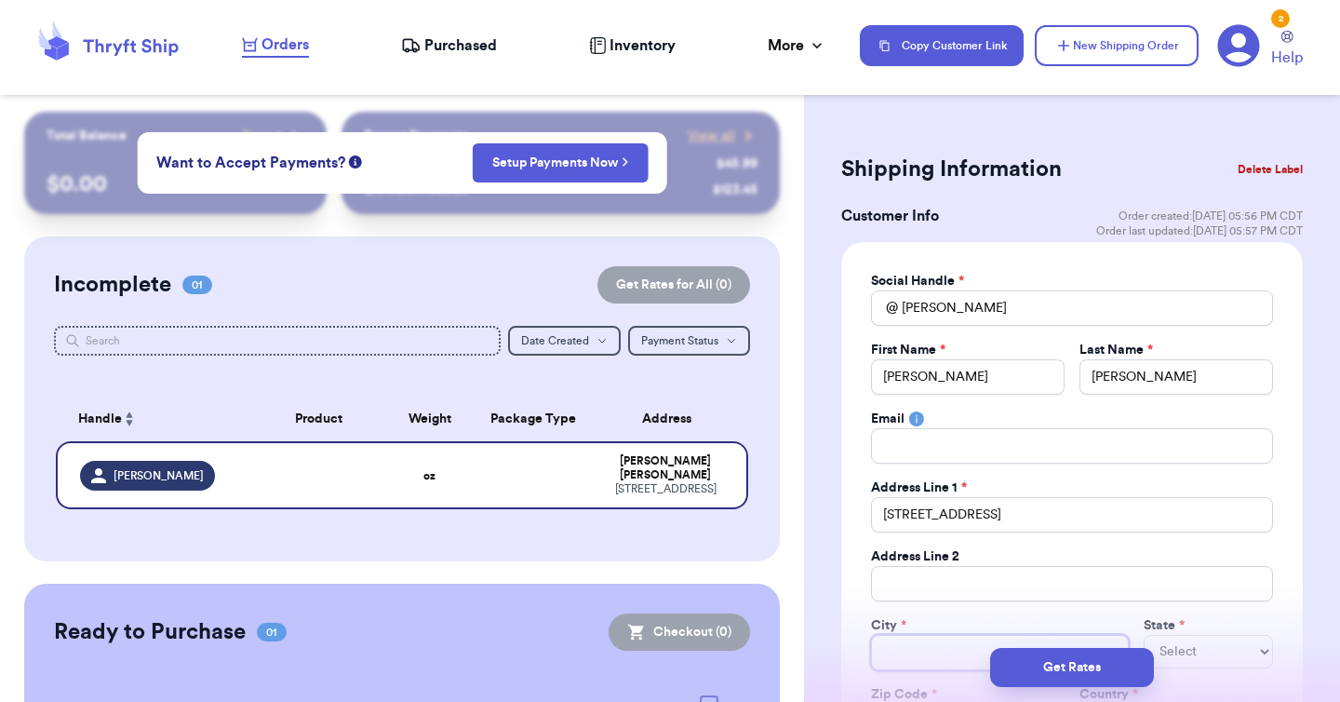
type input "N"
type input "Ne"
type input "New"
type input "New H"
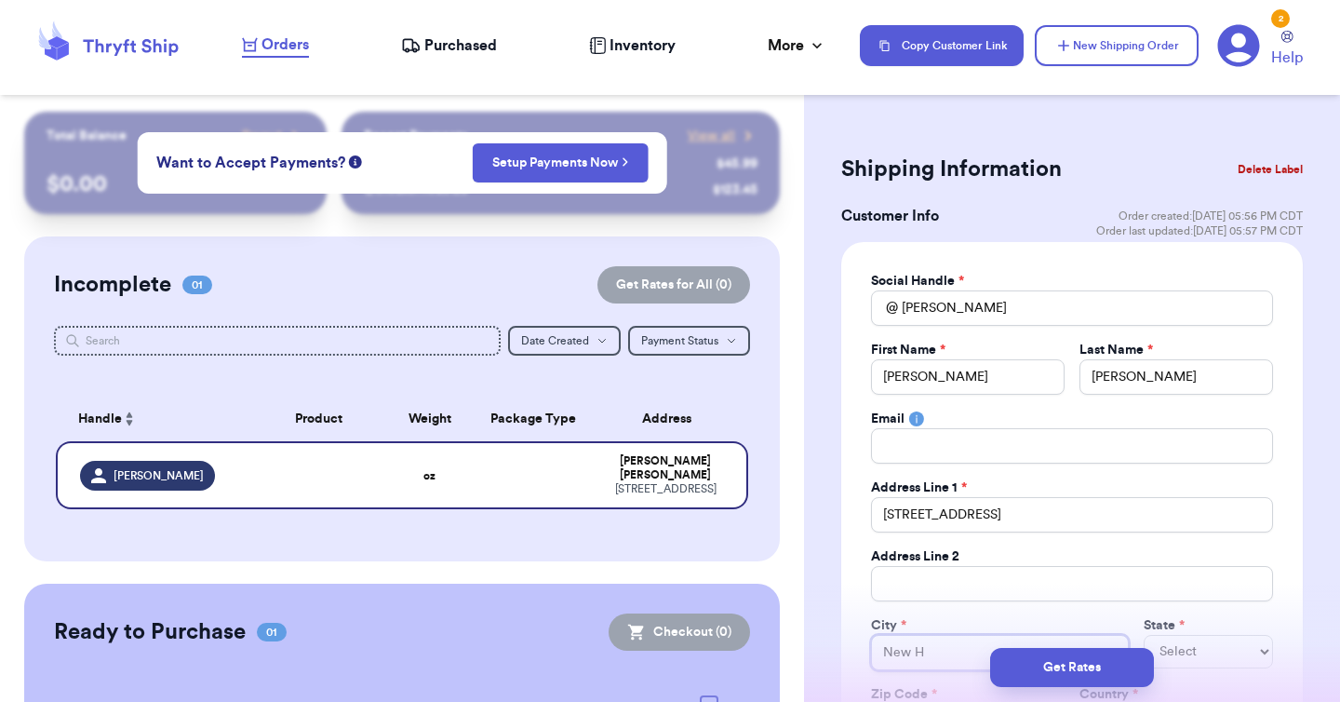
type input "New Ho"
type input "New Hop"
type input "New Hope"
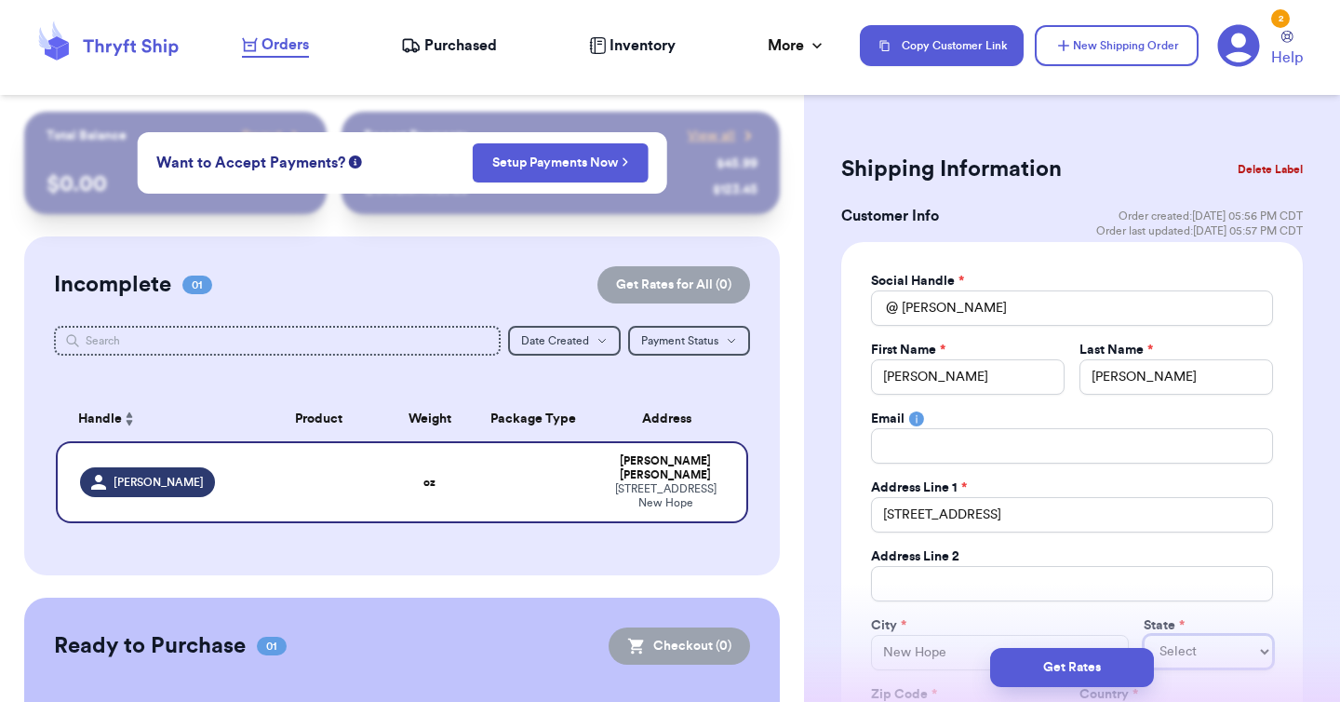
select select "ME"
select select "MN"
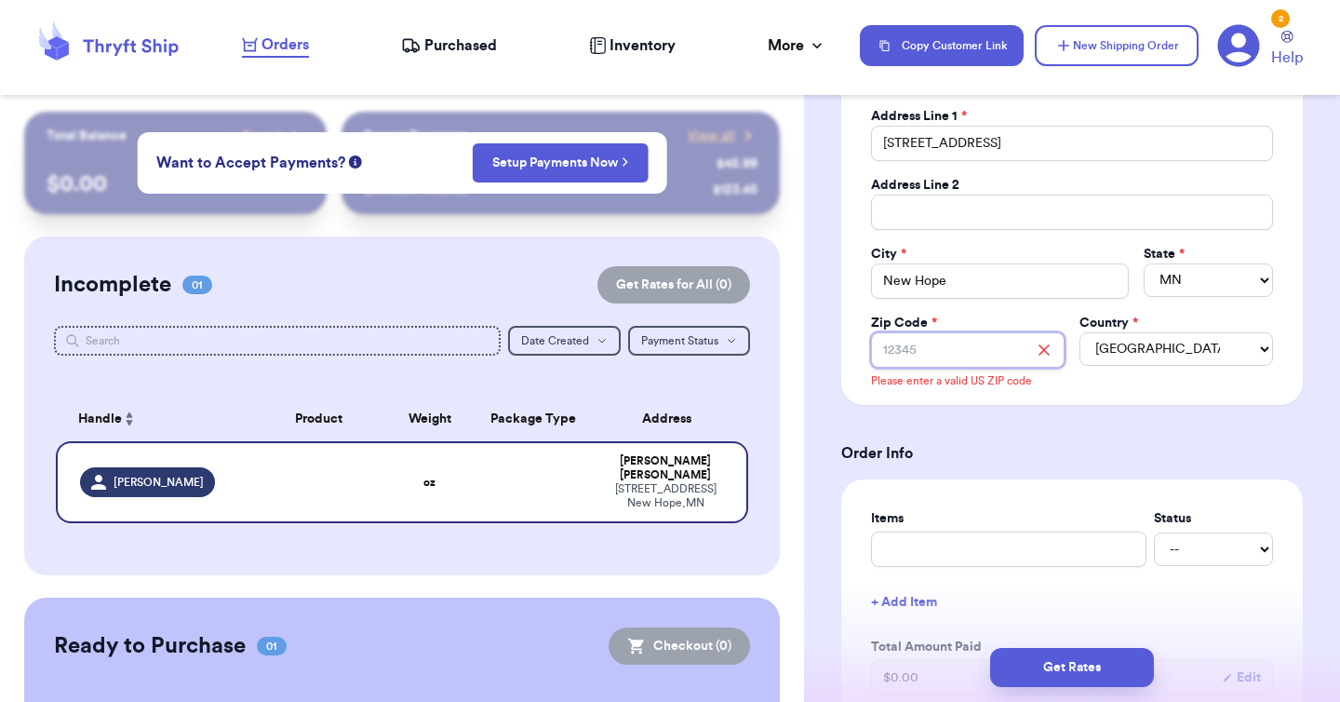
type input "5"
type input "55"
type input "554"
type input "5542"
type input "55427"
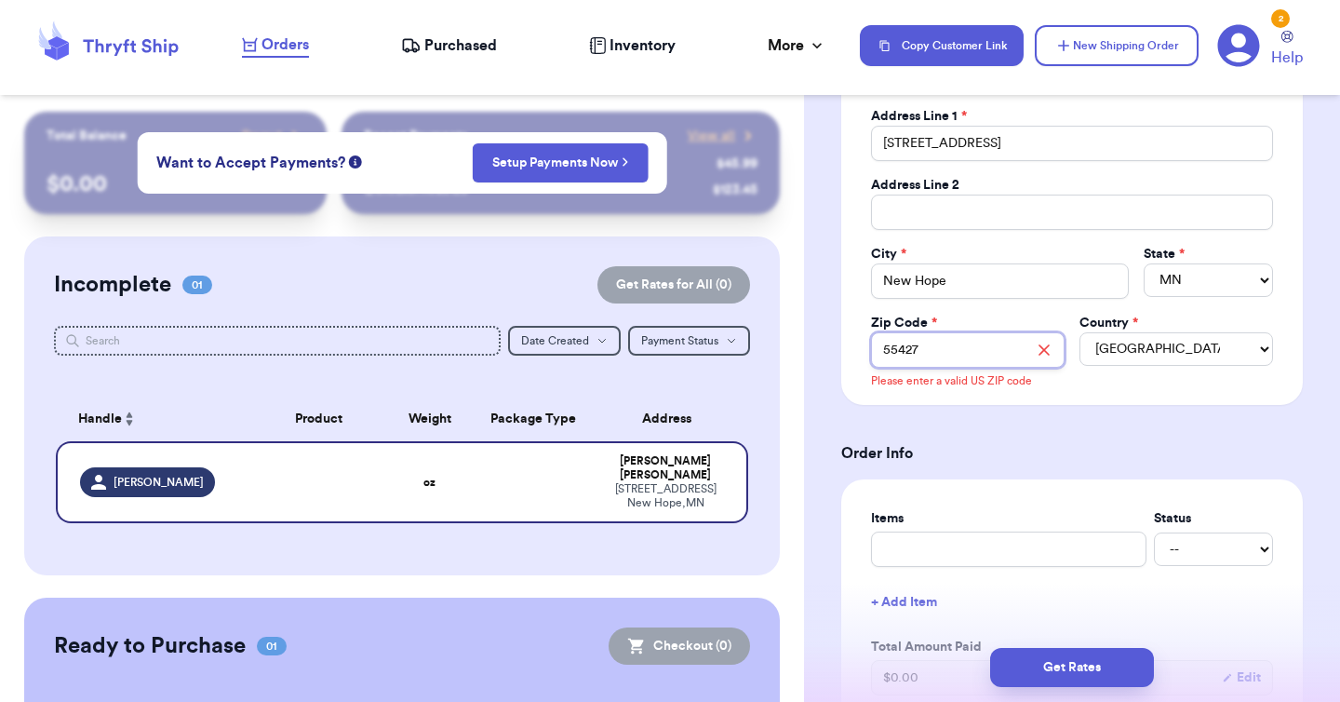
type input "55427"
click at [913, 456] on h3 "Order Info" at bounding box center [1071, 453] width 461 height 22
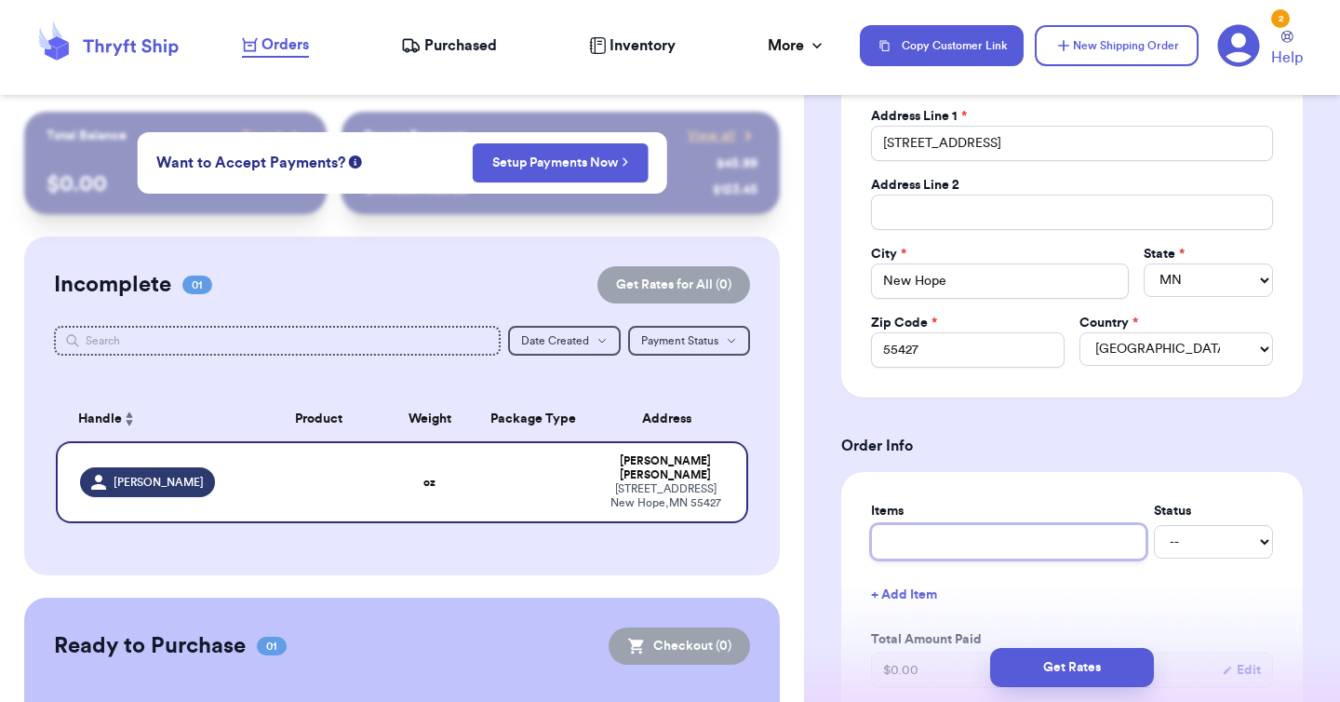
click at [916, 554] on input "text" at bounding box center [1008, 541] width 275 height 35
type input "c"
type input "cl"
type input "clo"
type input "clot"
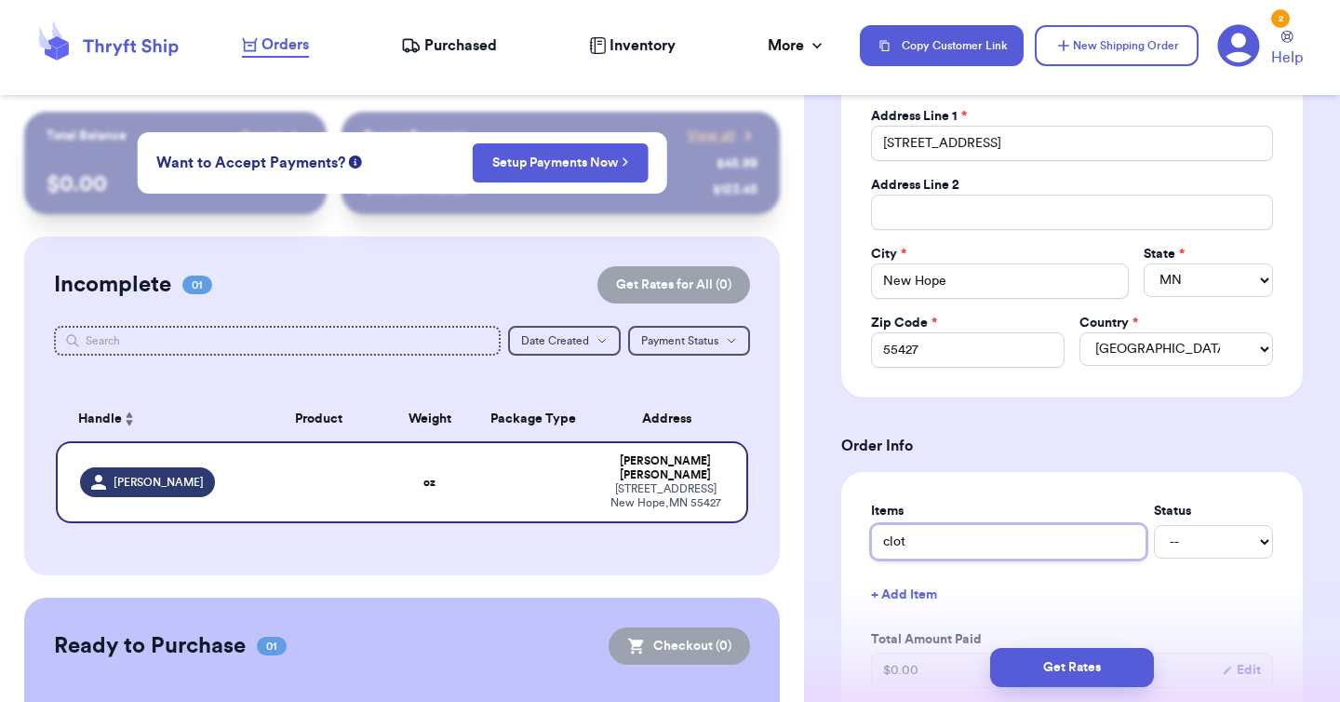
type input "cloth"
type input "clothi"
type input "clothin"
type input "clothing"
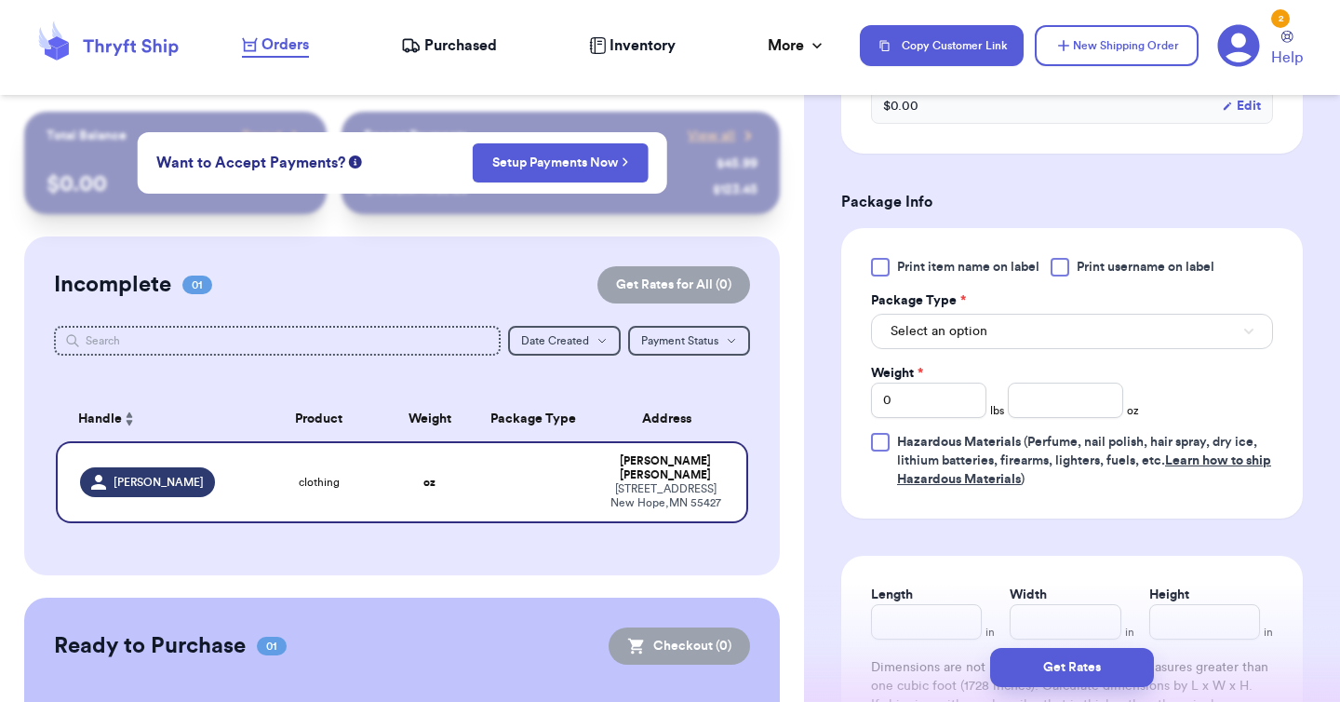
scroll to position [1013, 0]
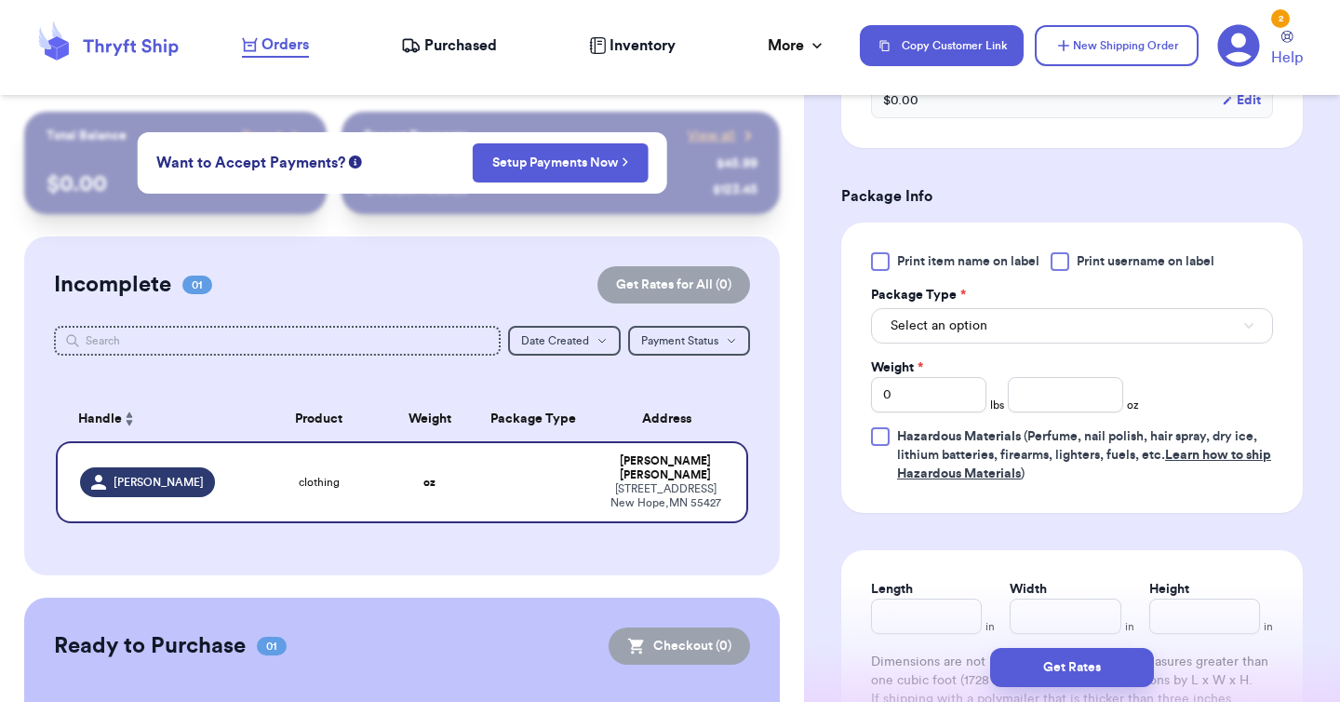
type input "clothing"
click at [965, 335] on span "Select an option" at bounding box center [938, 325] width 97 height 19
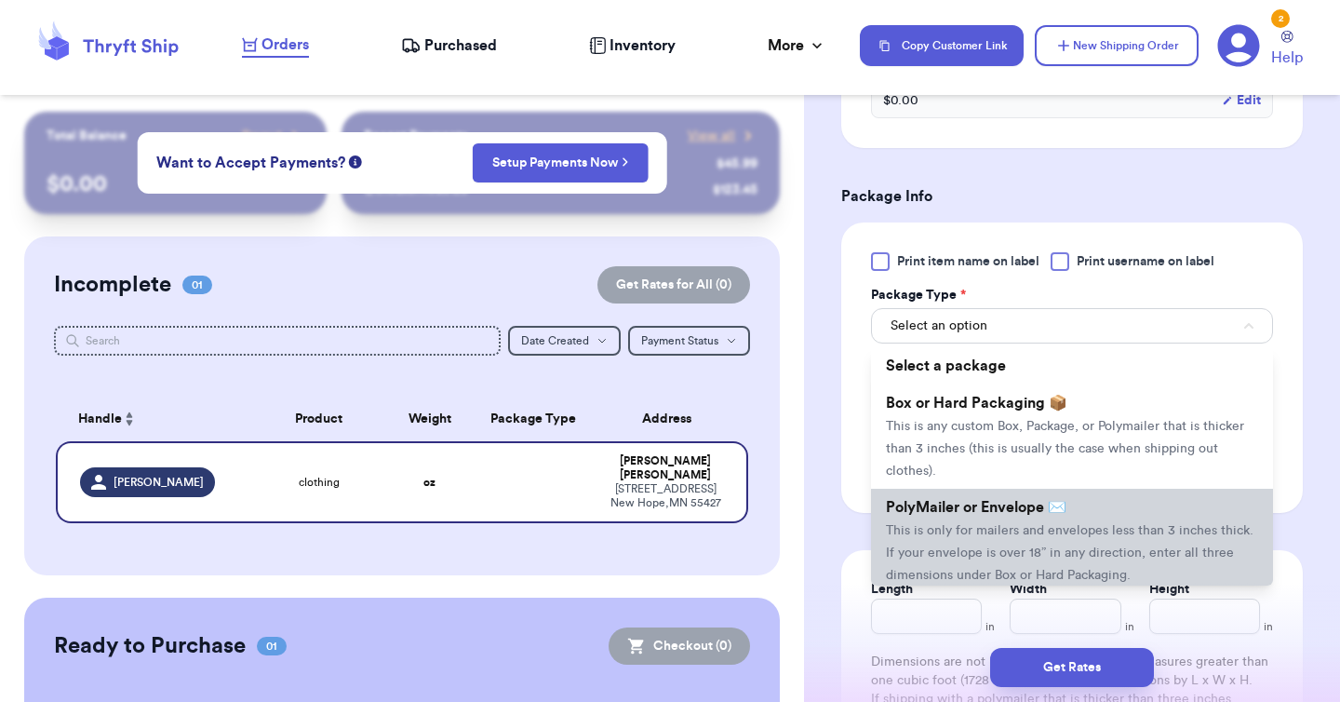
click at [951, 501] on span "PolyMailer or Envelope ✉️" at bounding box center [976, 507] width 180 height 15
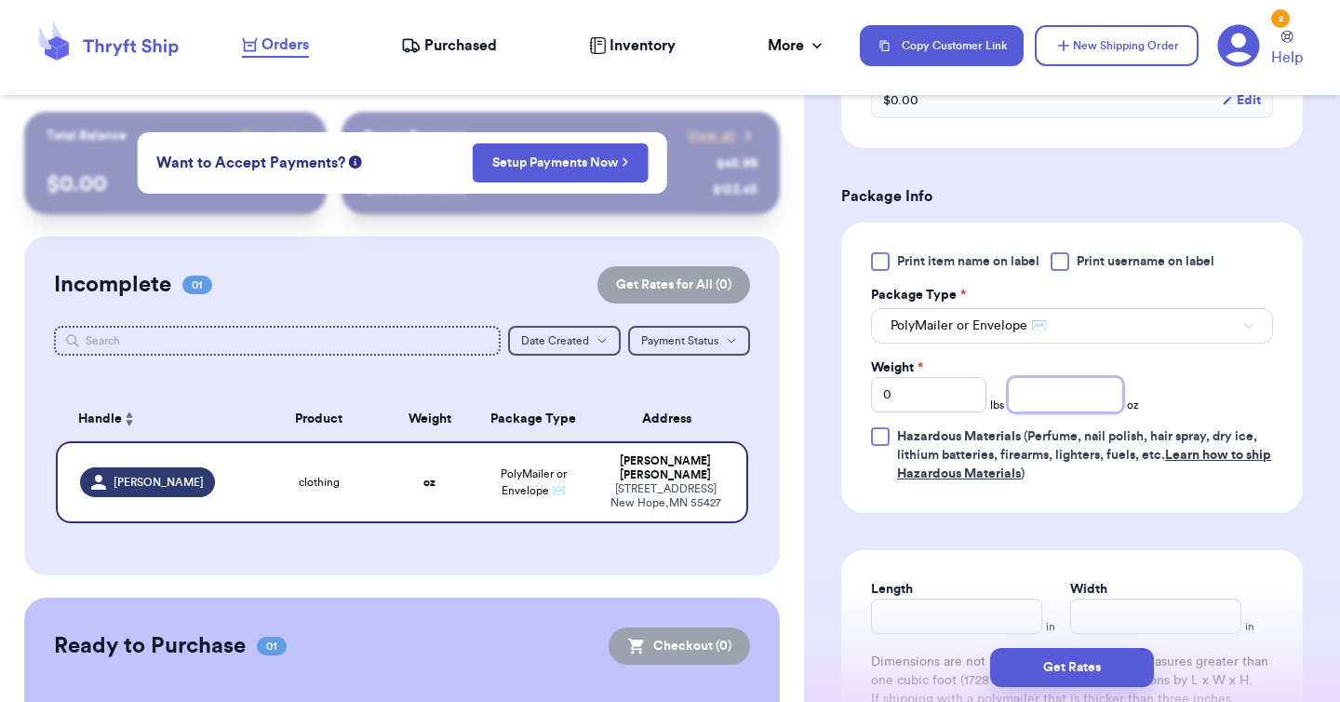
click at [1022, 398] on input "number" at bounding box center [1065, 394] width 115 height 35
type input "13"
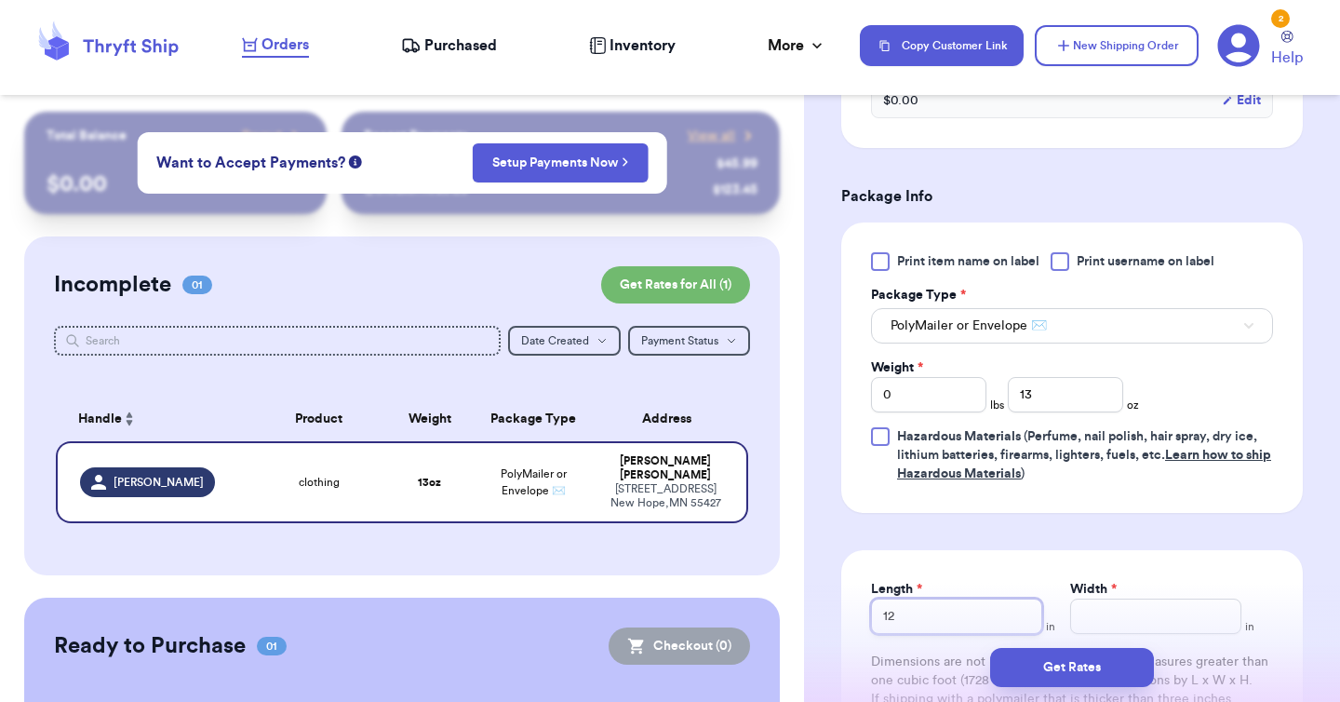
type input "12"
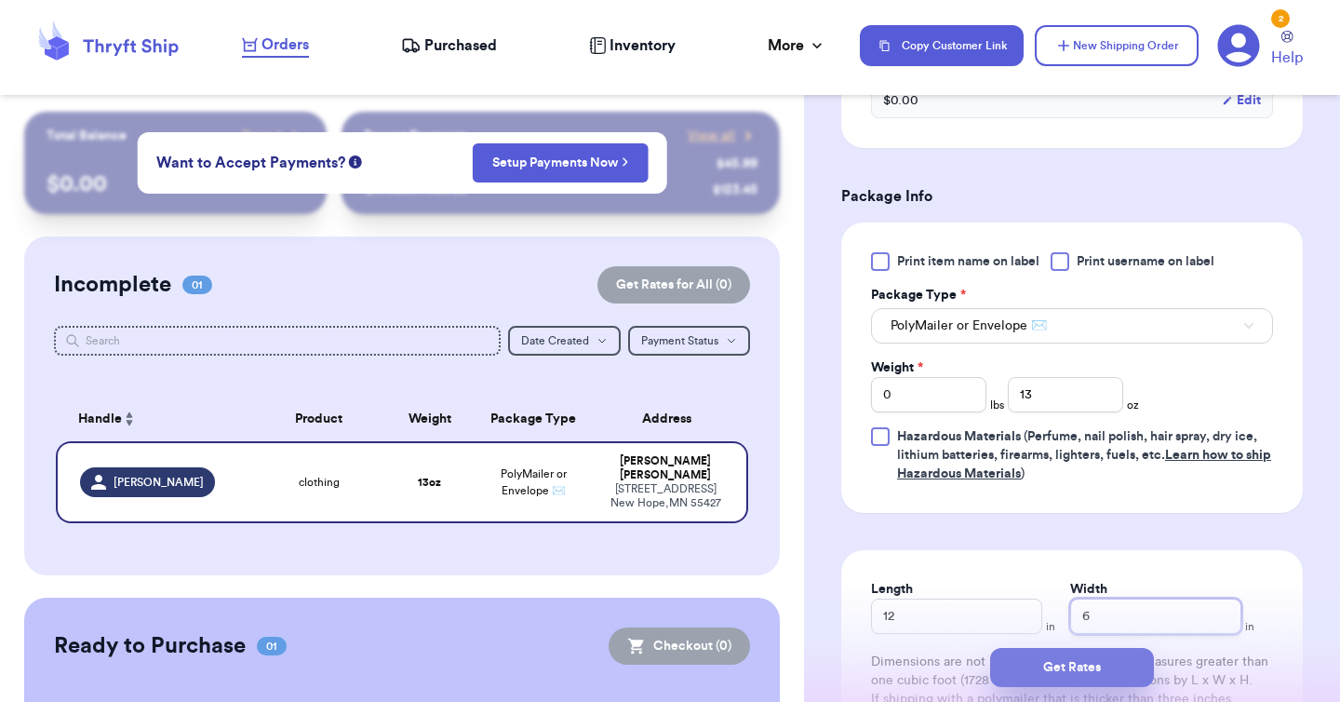
type input "6"
click at [1041, 678] on button "Get Rates" at bounding box center [1072, 667] width 164 height 39
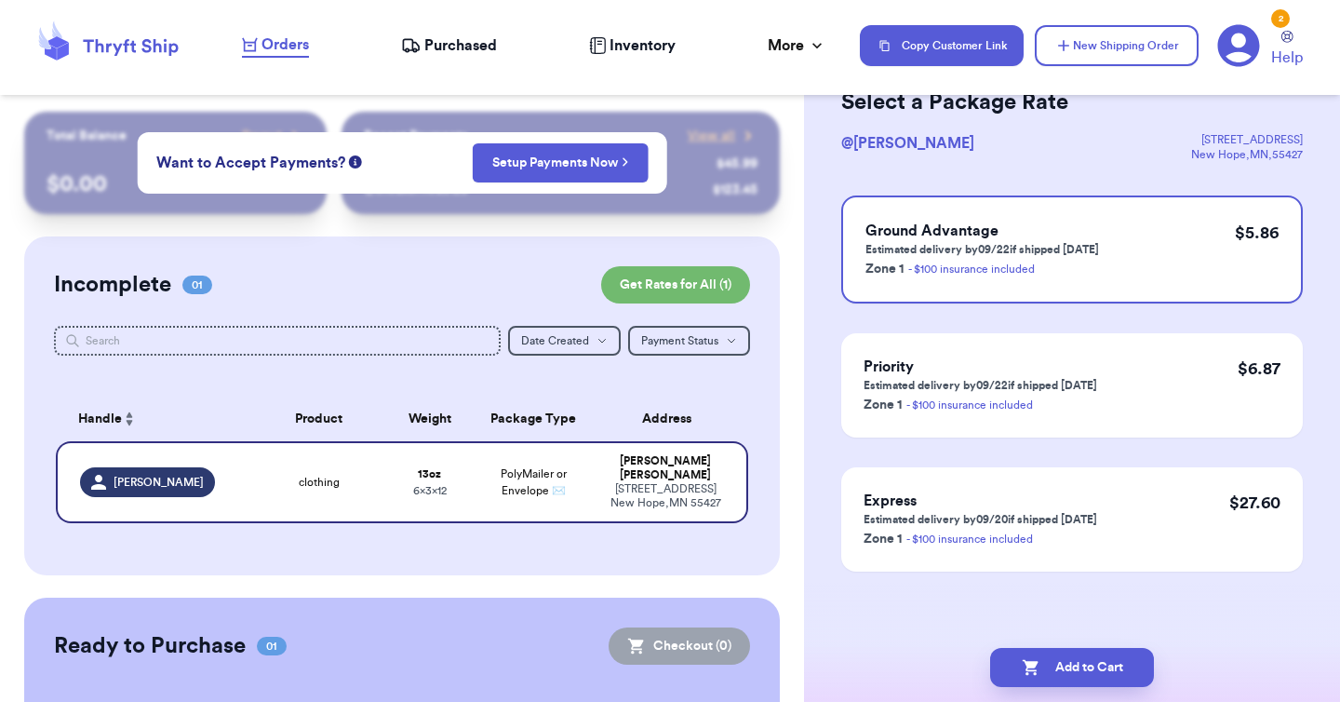
scroll to position [0, 0]
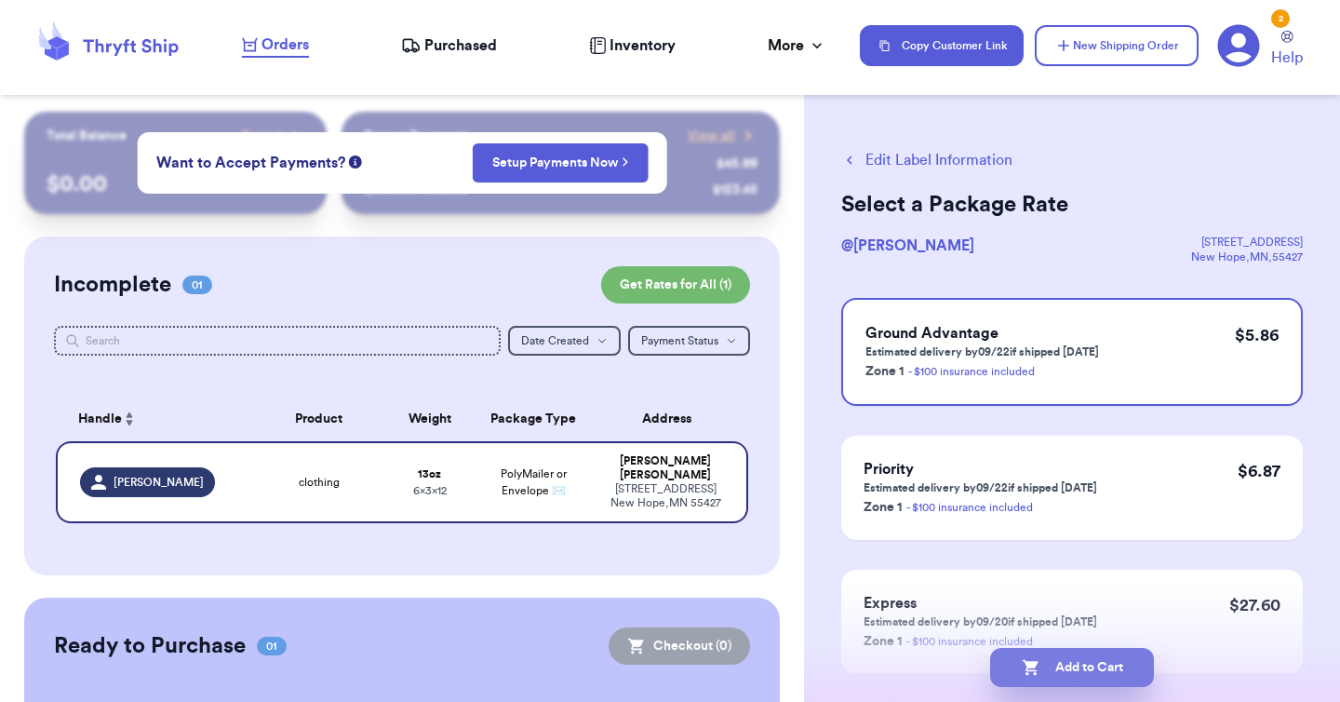
click at [1059, 664] on button "Add to Cart" at bounding box center [1072, 667] width 164 height 39
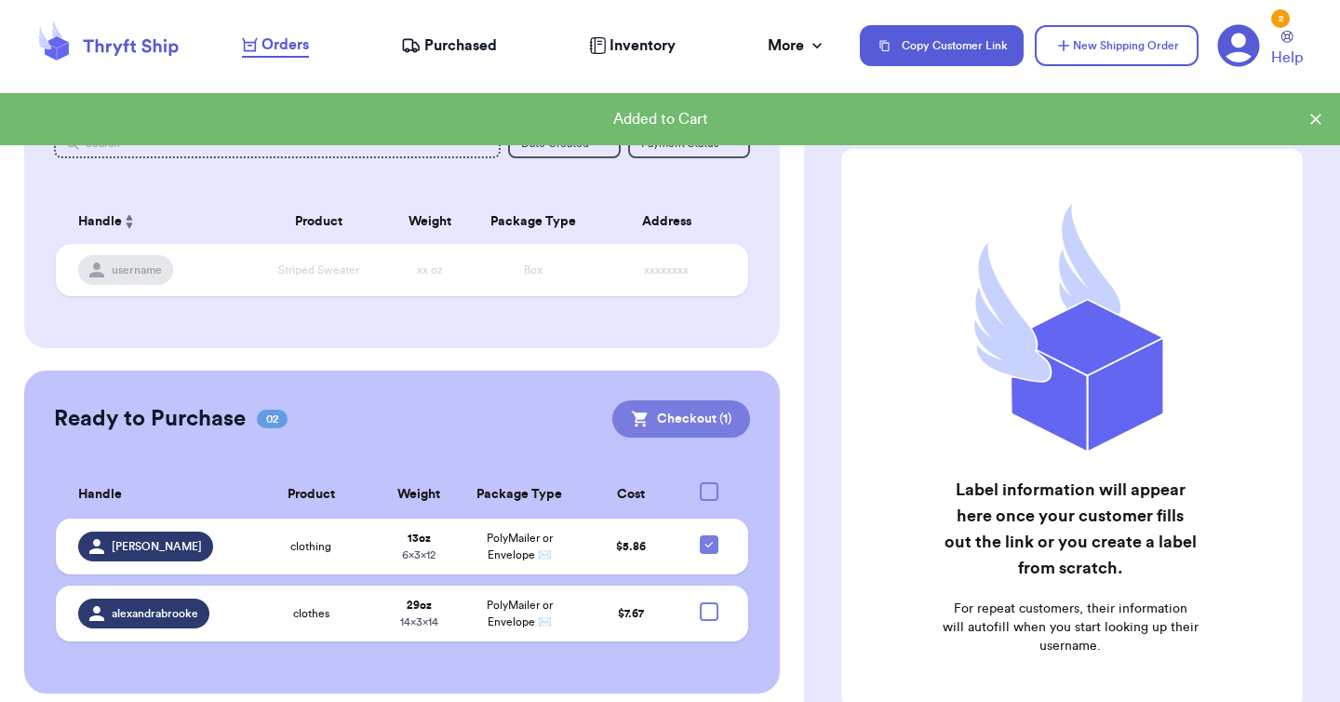
scroll to position [209, 0]
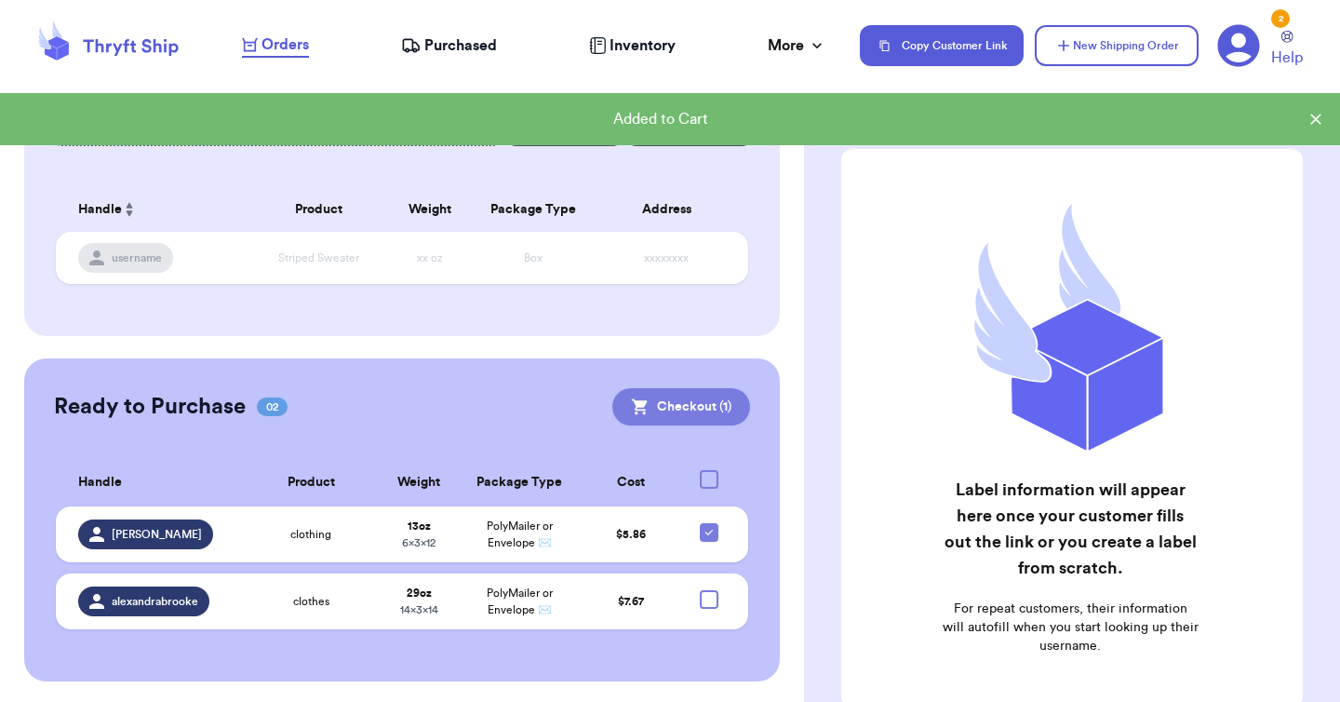
click at [683, 395] on button "Checkout ( 1 )" at bounding box center [681, 406] width 138 height 37
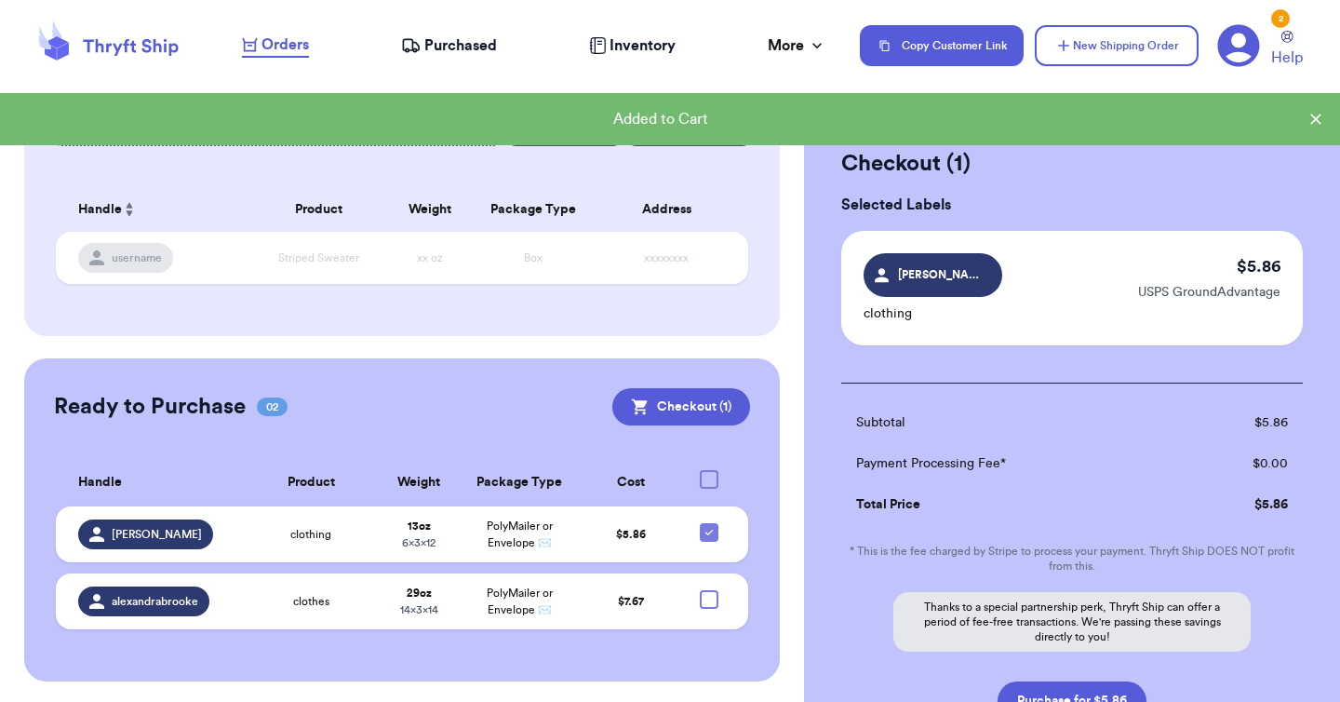
scroll to position [108, 0]
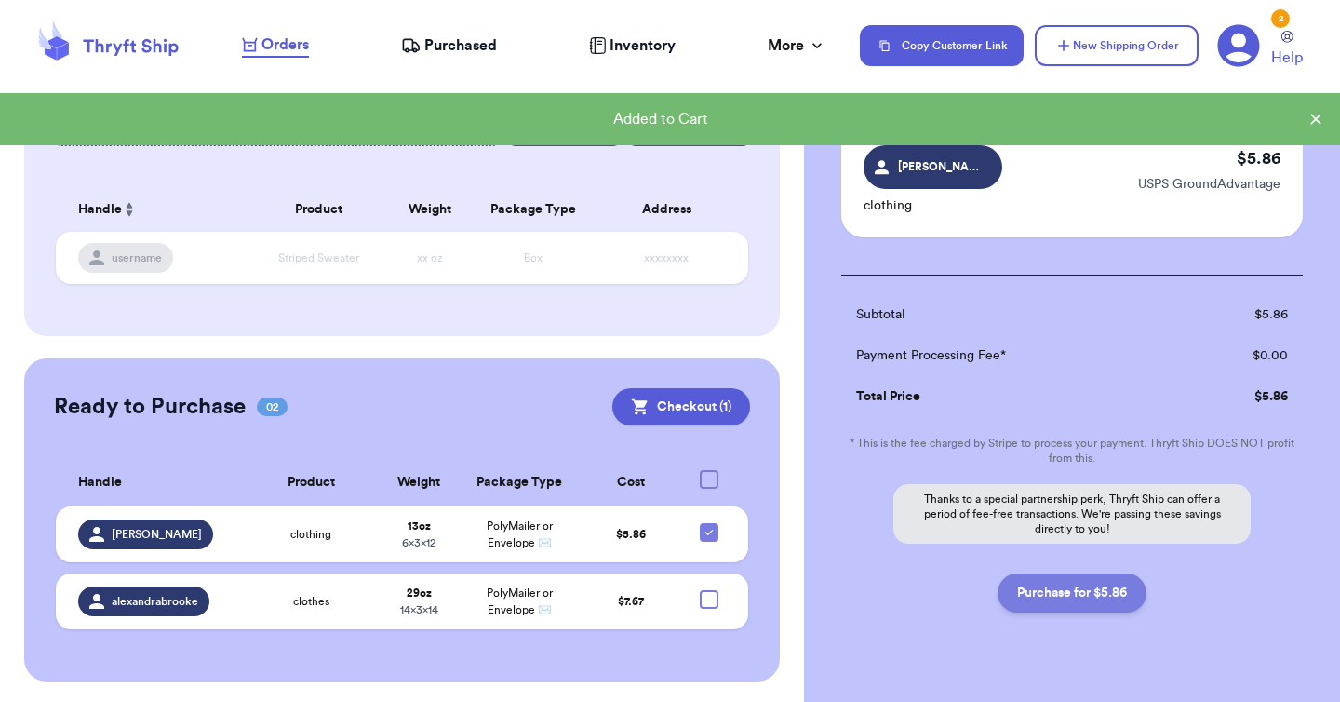
click at [1042, 601] on button "Purchase for $5.86" at bounding box center [1071, 592] width 149 height 39
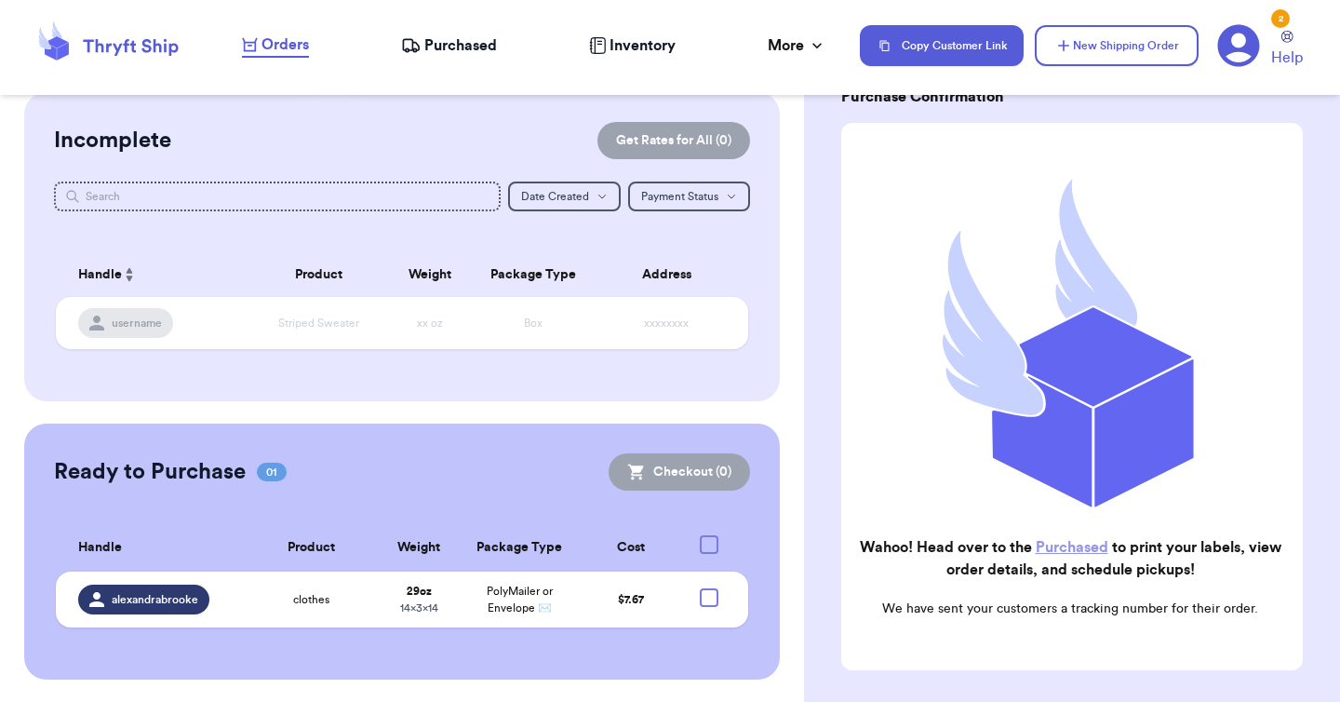
scroll to position [142, 0]
click at [446, 50] on span "Purchased" at bounding box center [460, 45] width 73 height 22
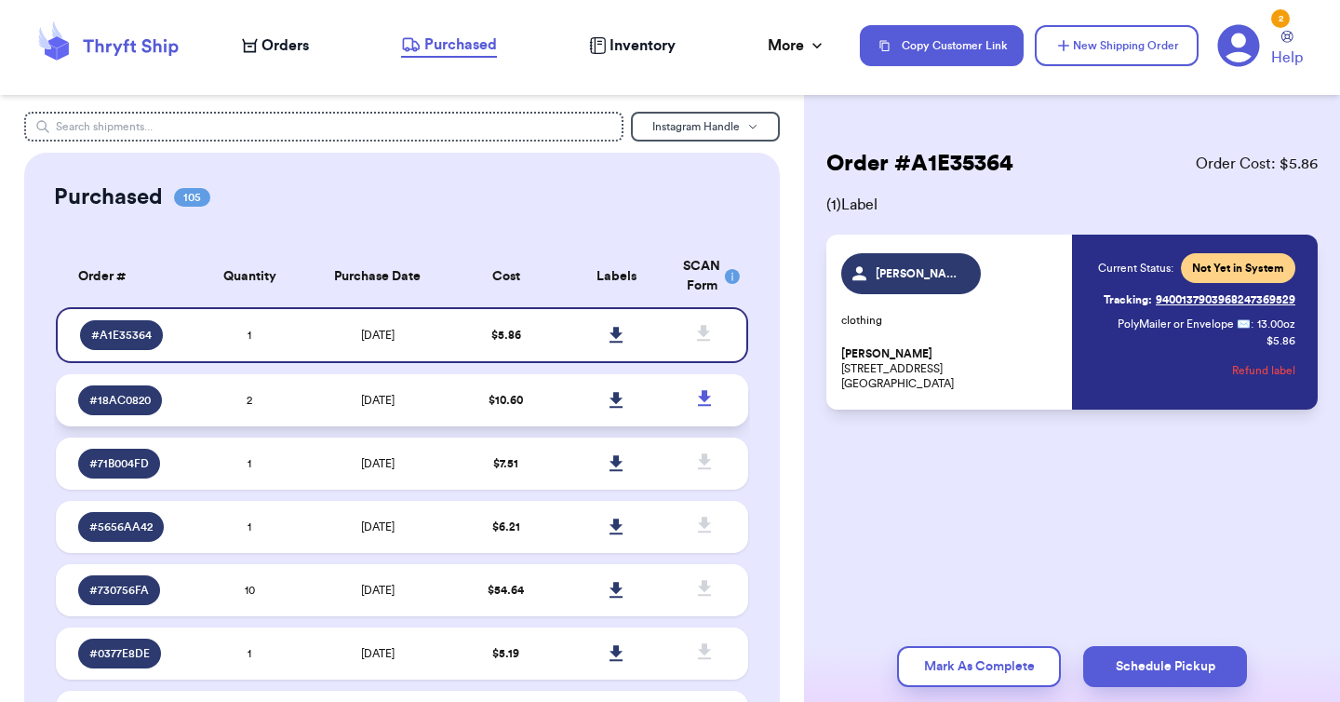
click at [614, 403] on icon at bounding box center [616, 400] width 14 height 17
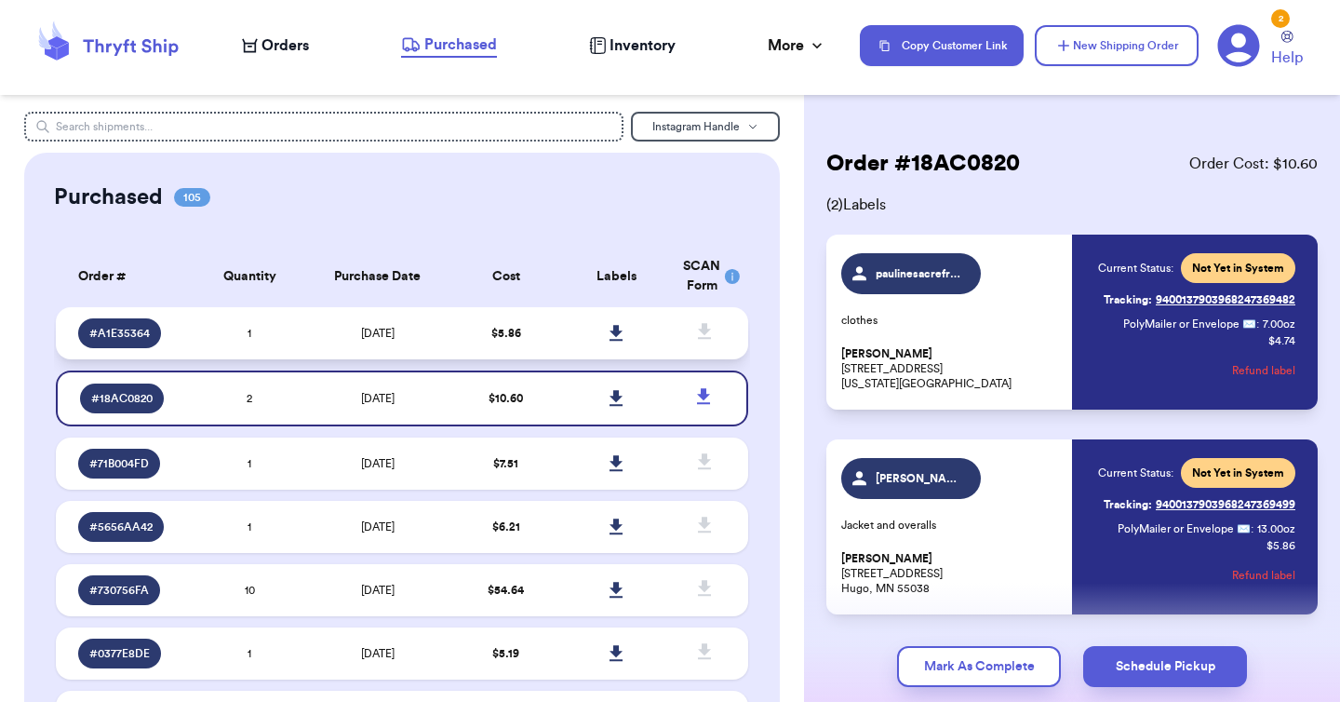
click at [606, 330] on link at bounding box center [616, 333] width 41 height 41
